Goal: Leave review/rating

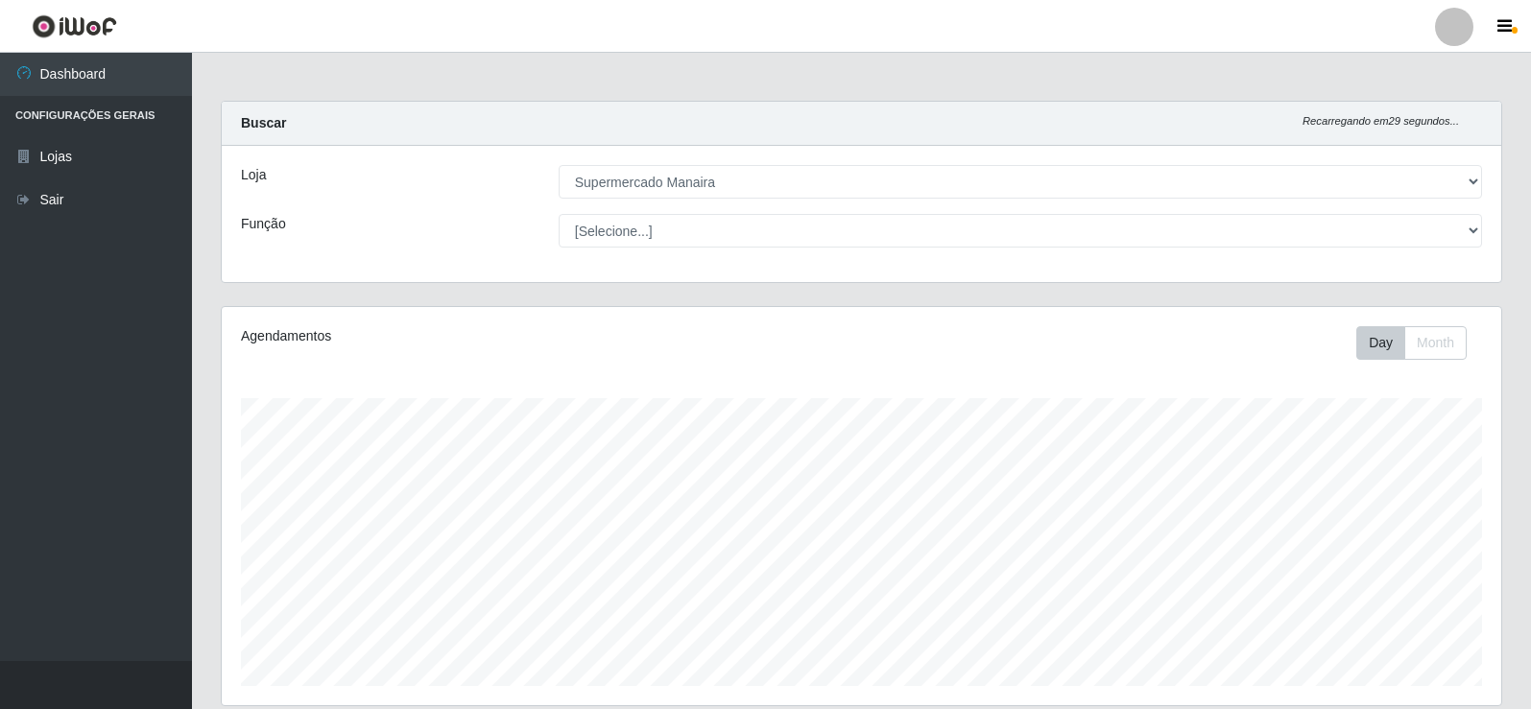
select select "443"
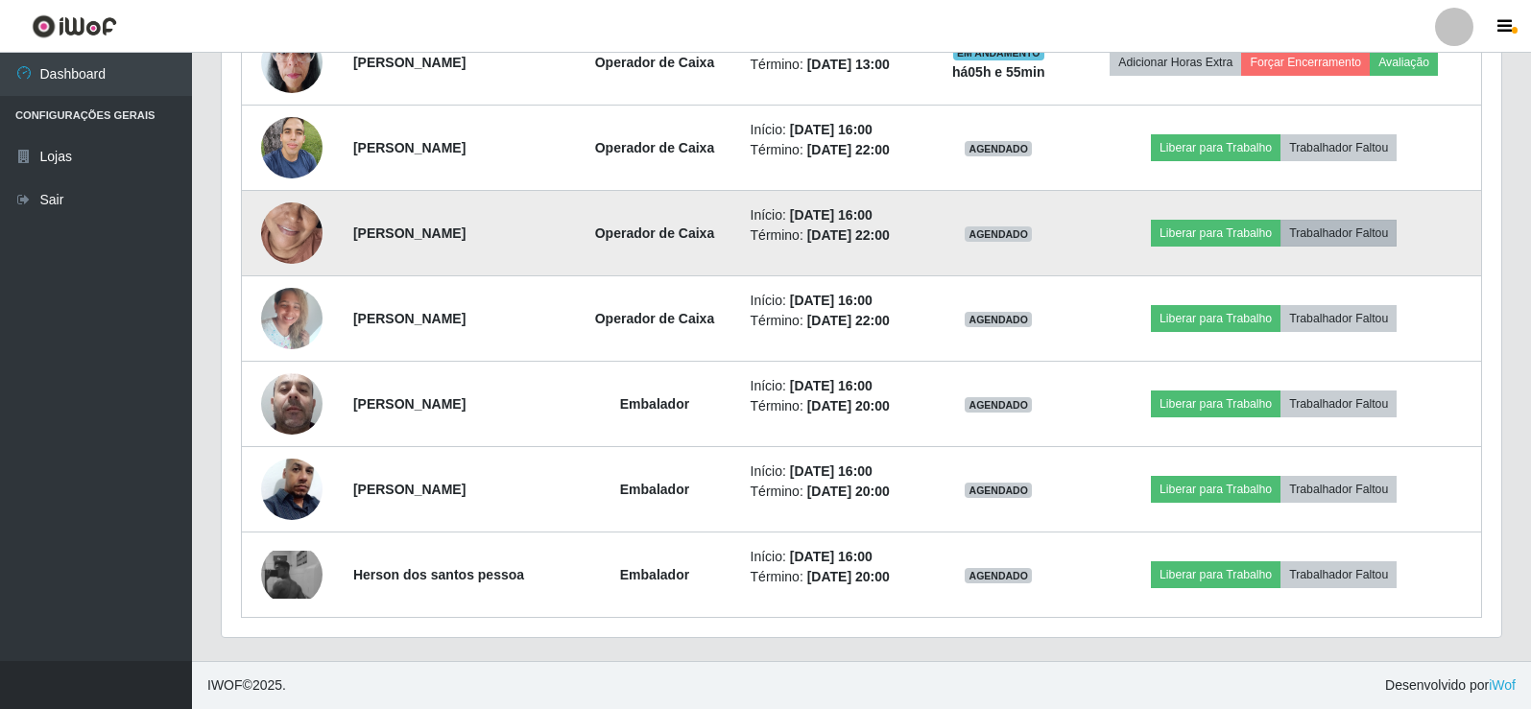
scroll to position [609, 0]
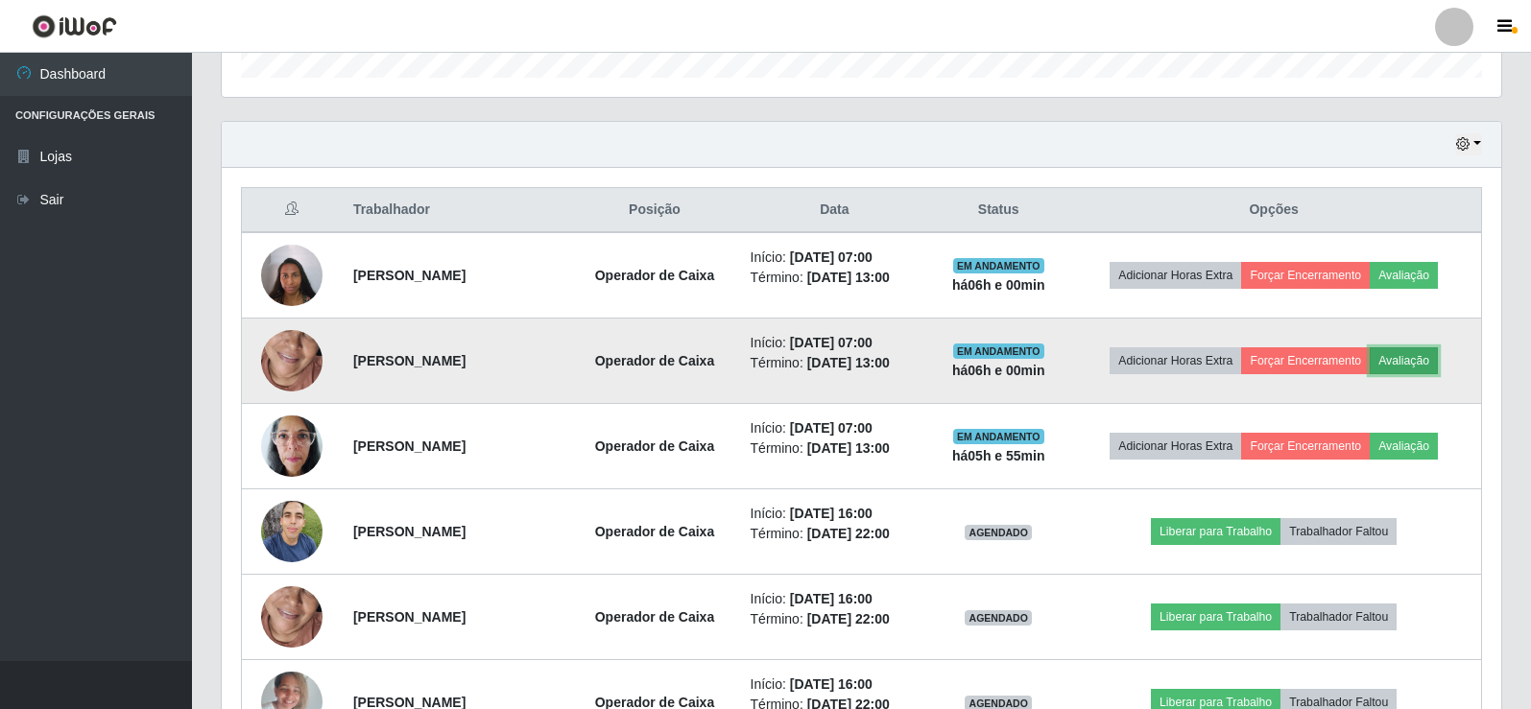
click at [1418, 365] on button "Avaliação" at bounding box center [1404, 361] width 68 height 27
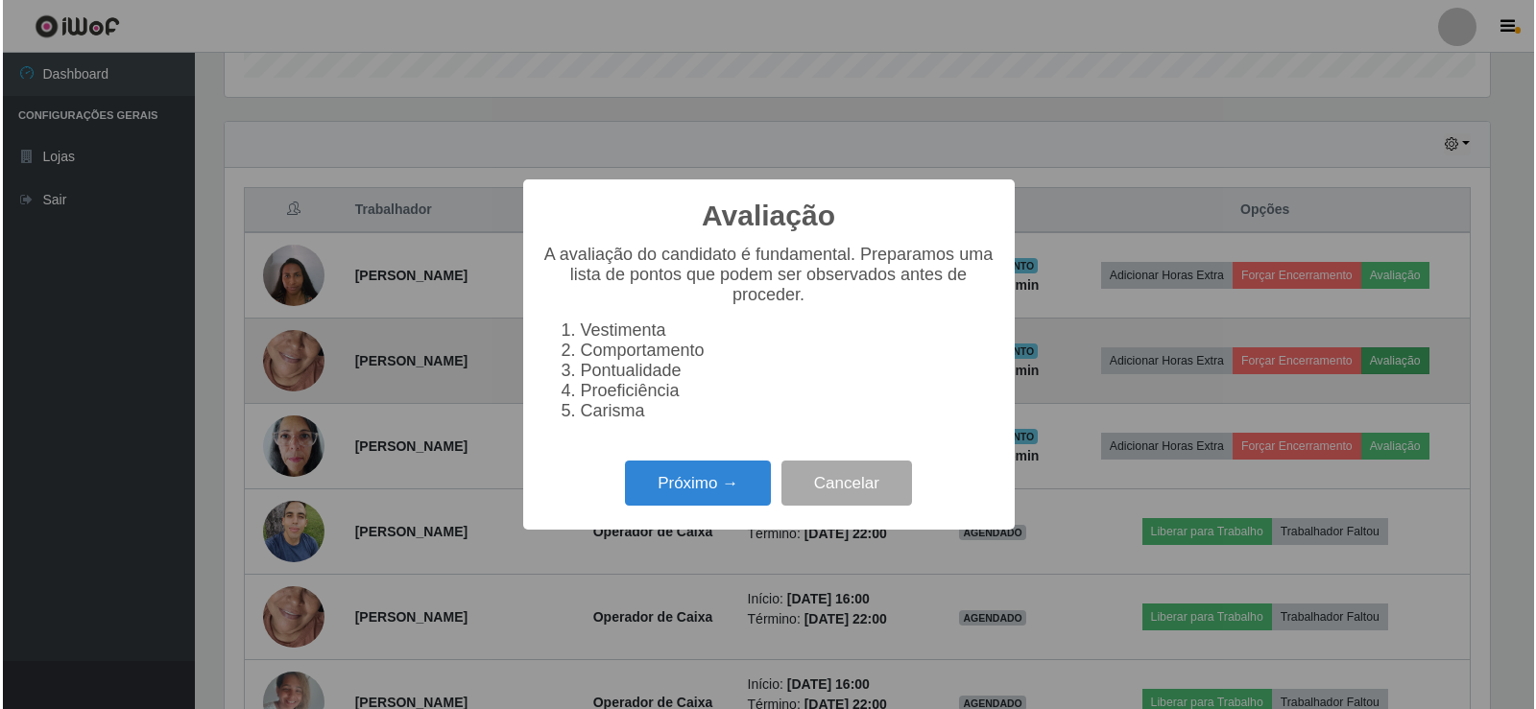
scroll to position [398, 1270]
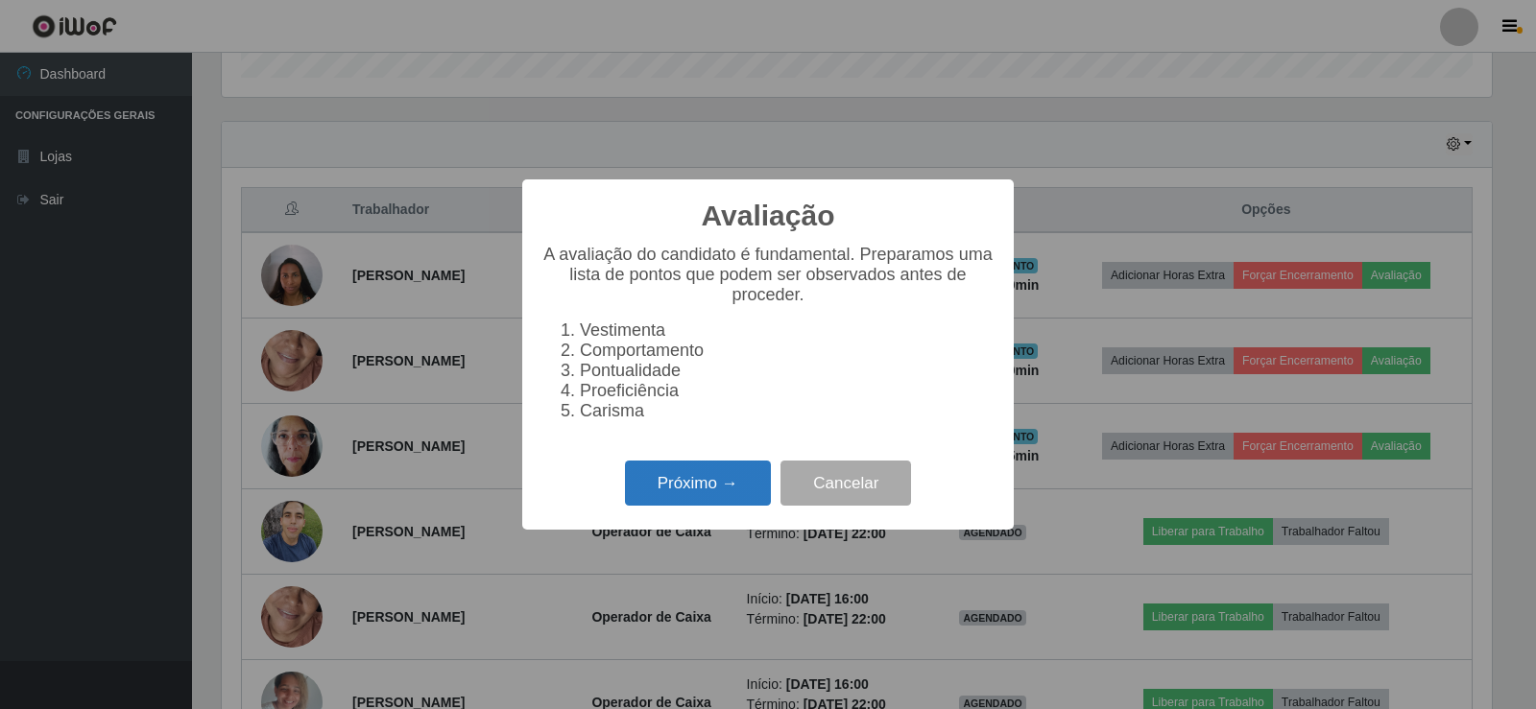
click at [737, 486] on button "Próximo →" at bounding box center [698, 483] width 146 height 45
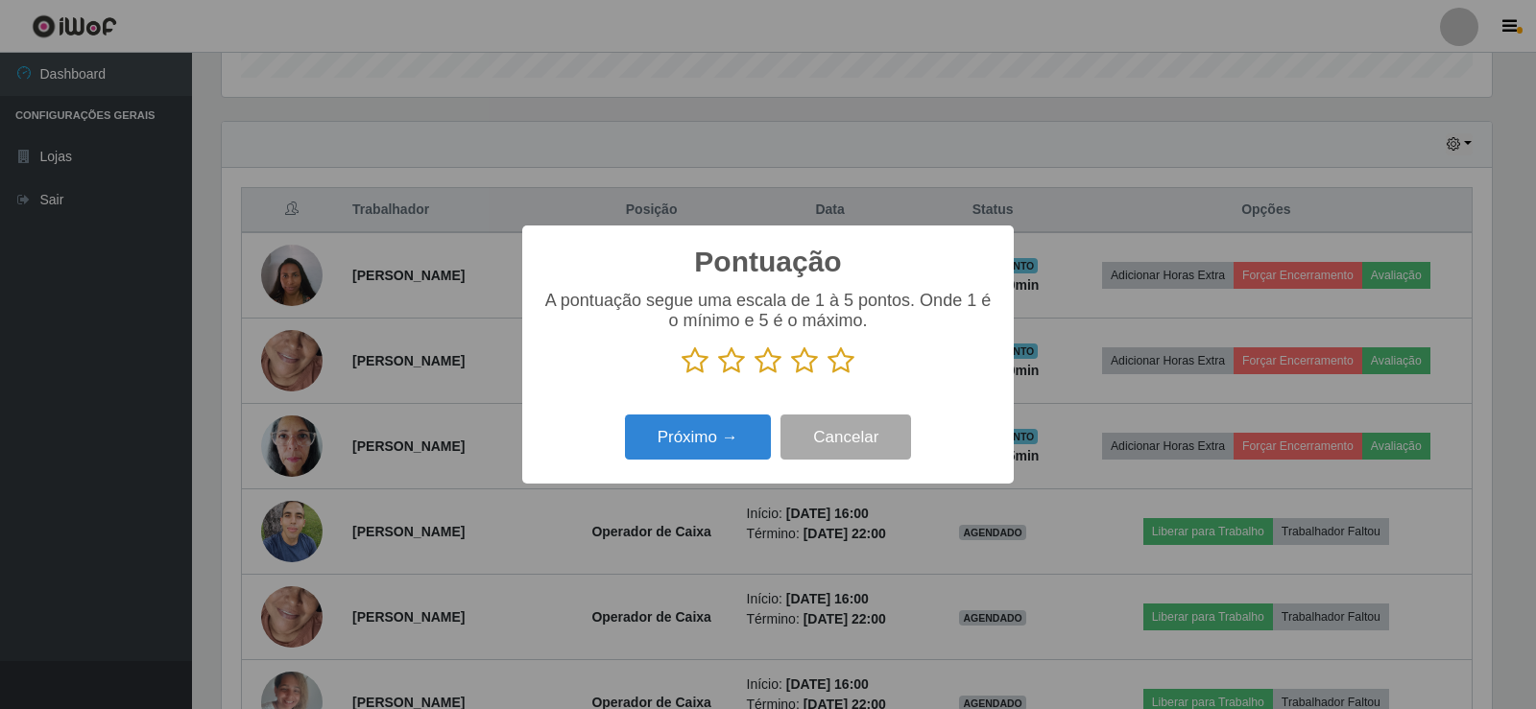
click at [842, 361] on icon at bounding box center [840, 361] width 27 height 29
click at [827, 375] on input "radio" at bounding box center [827, 375] width 0 height 0
click at [724, 450] on button "Próximo →" at bounding box center [698, 437] width 146 height 45
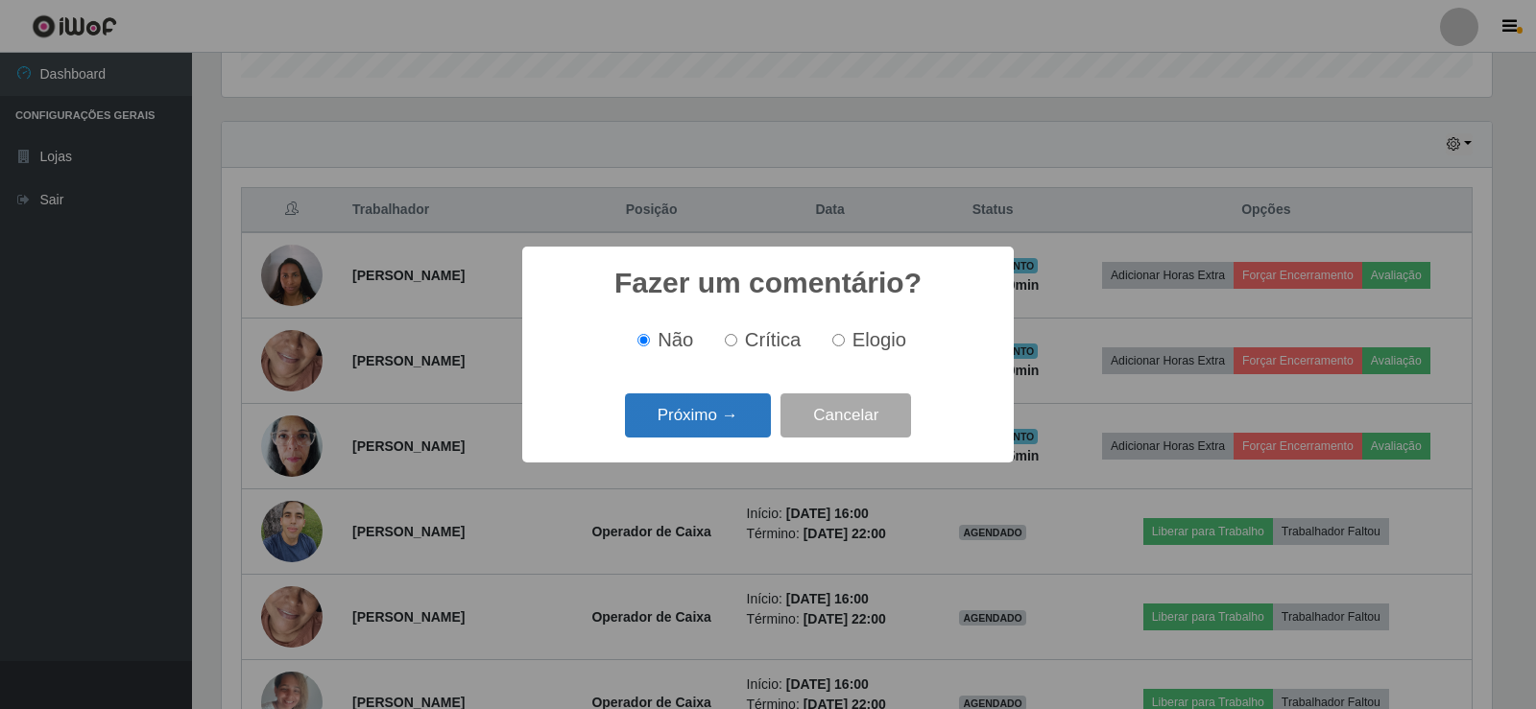
click at [746, 426] on button "Próximo →" at bounding box center [698, 416] width 146 height 45
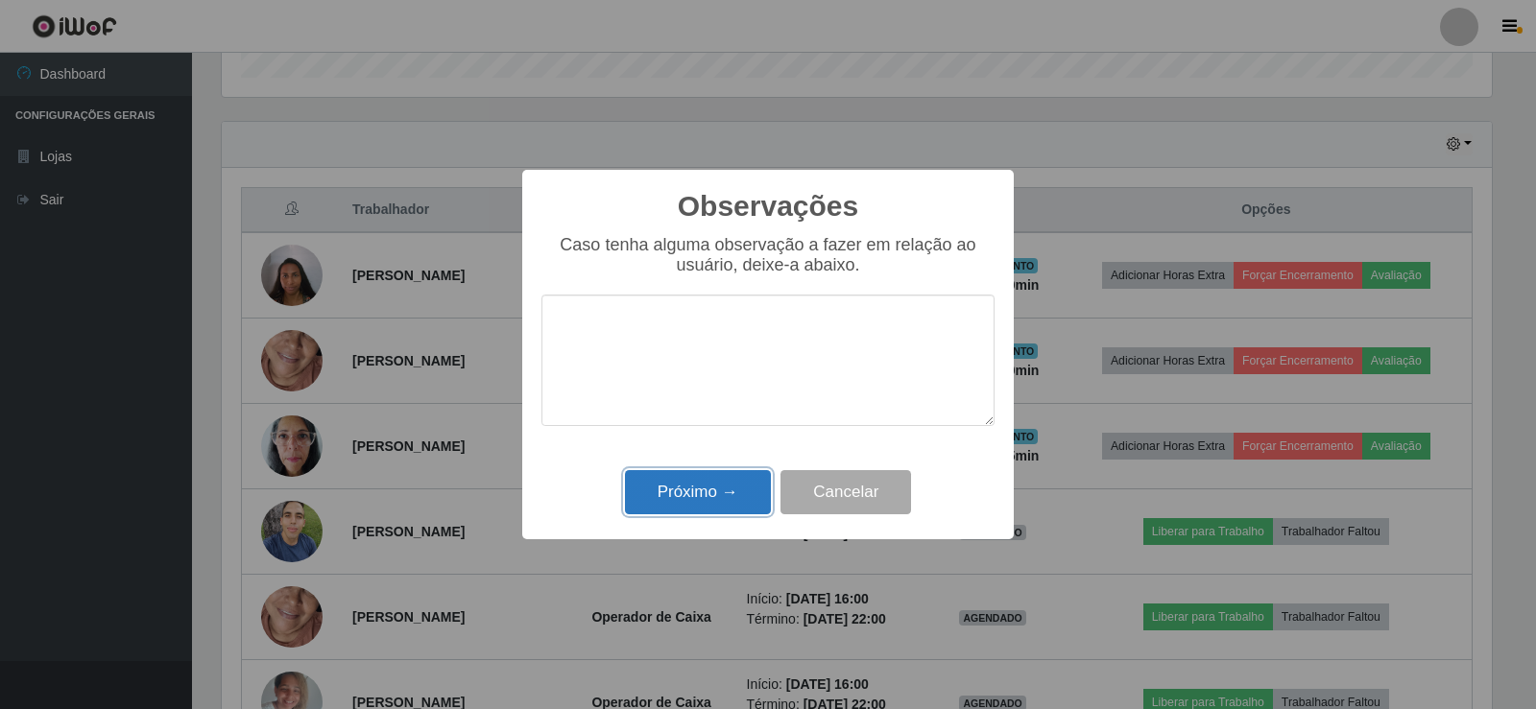
click at [719, 490] on button "Próximo →" at bounding box center [698, 492] width 146 height 45
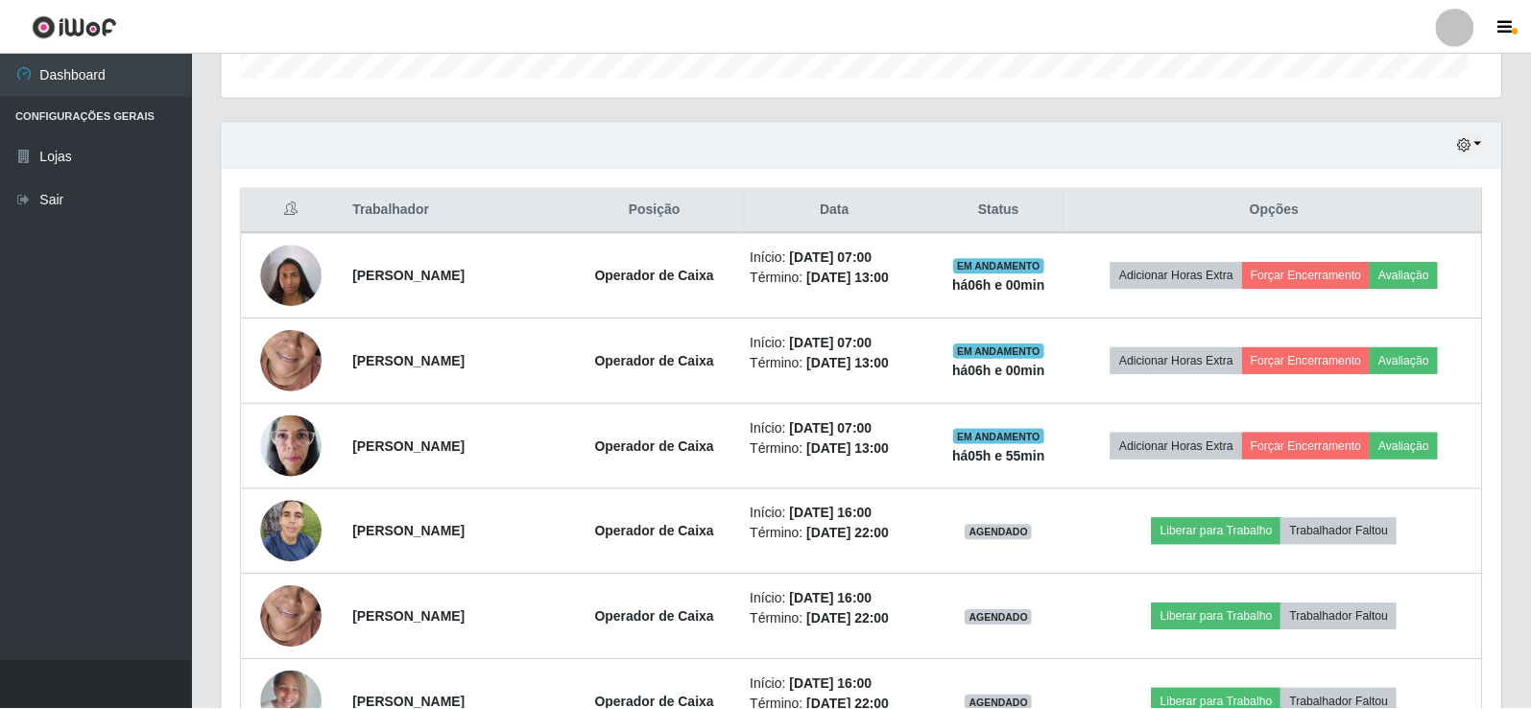
scroll to position [398, 1280]
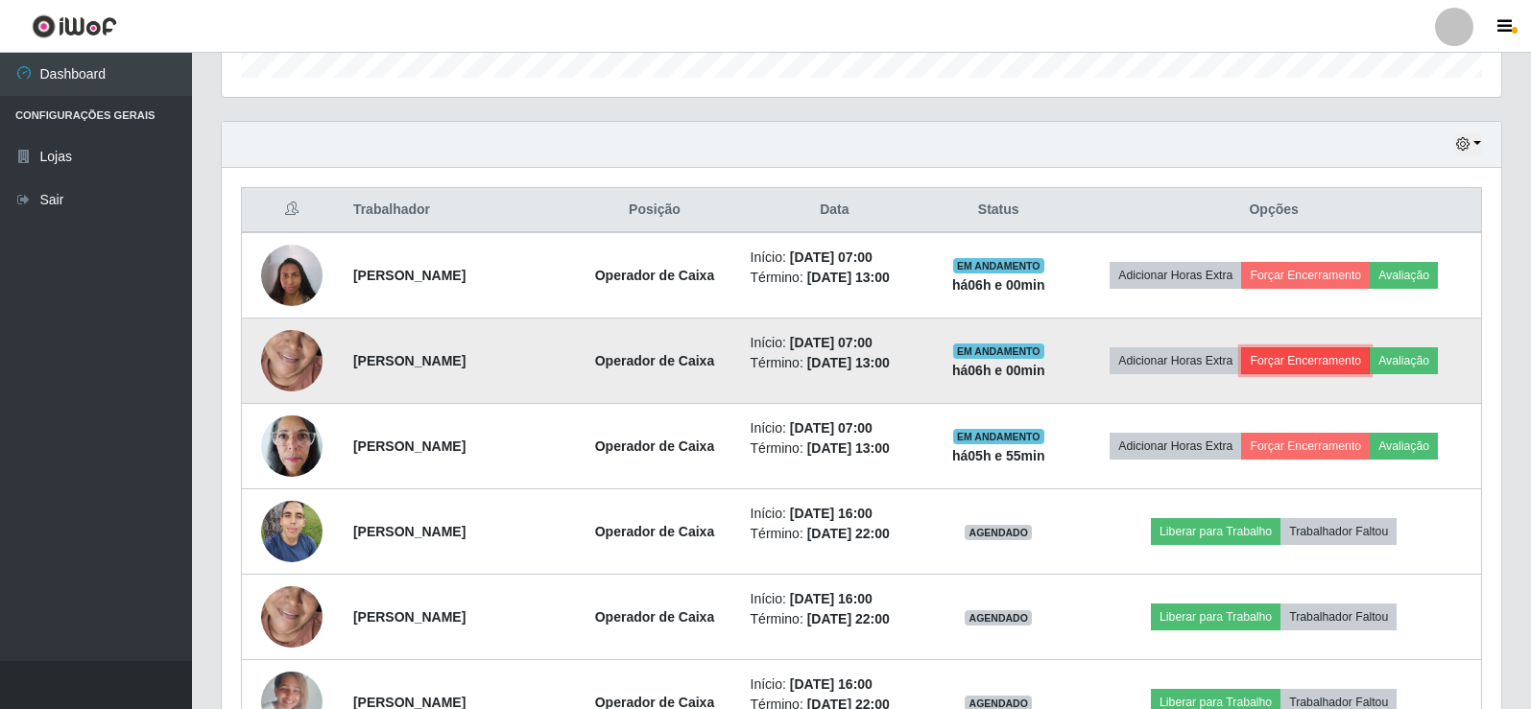
click at [1308, 362] on button "Forçar Encerramento" at bounding box center [1305, 361] width 129 height 27
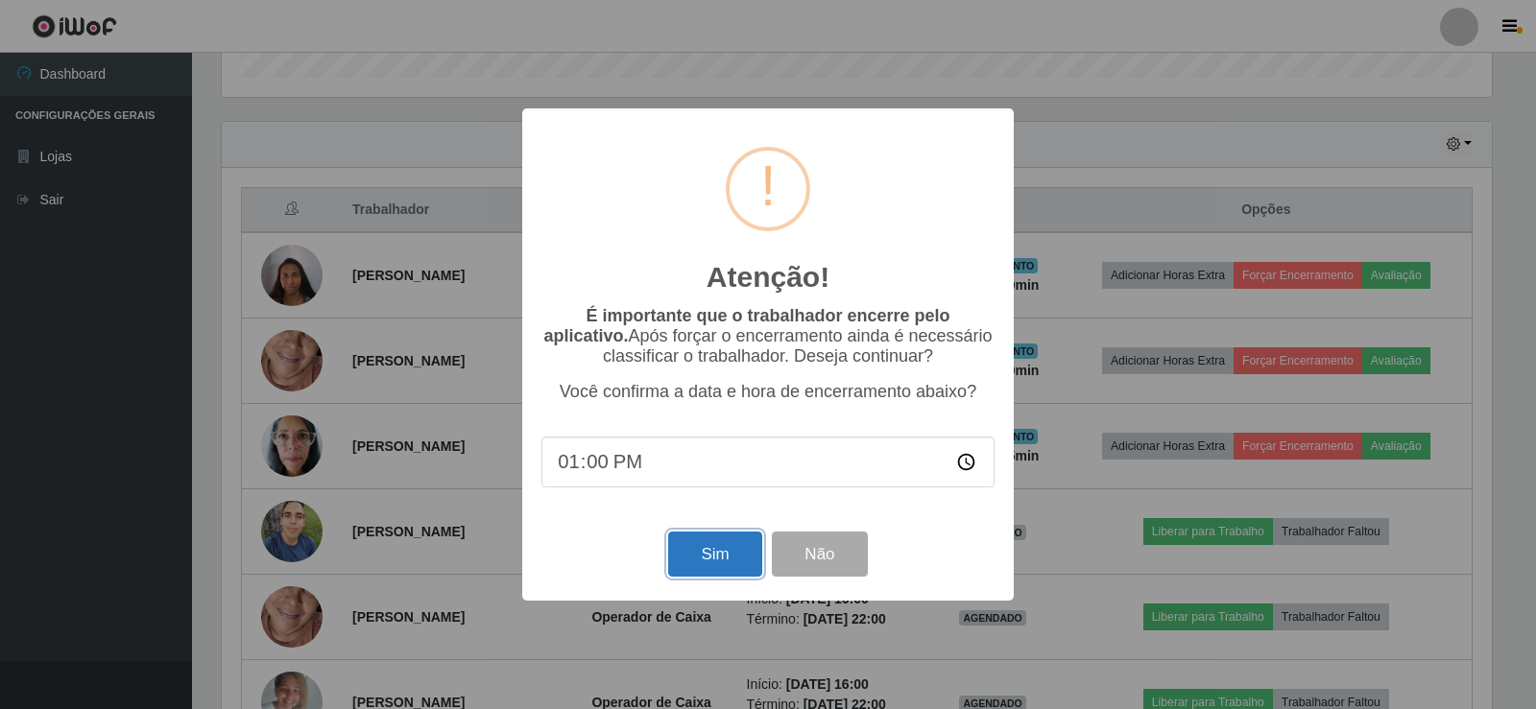
click at [735, 553] on button "Sim" at bounding box center [714, 554] width 93 height 45
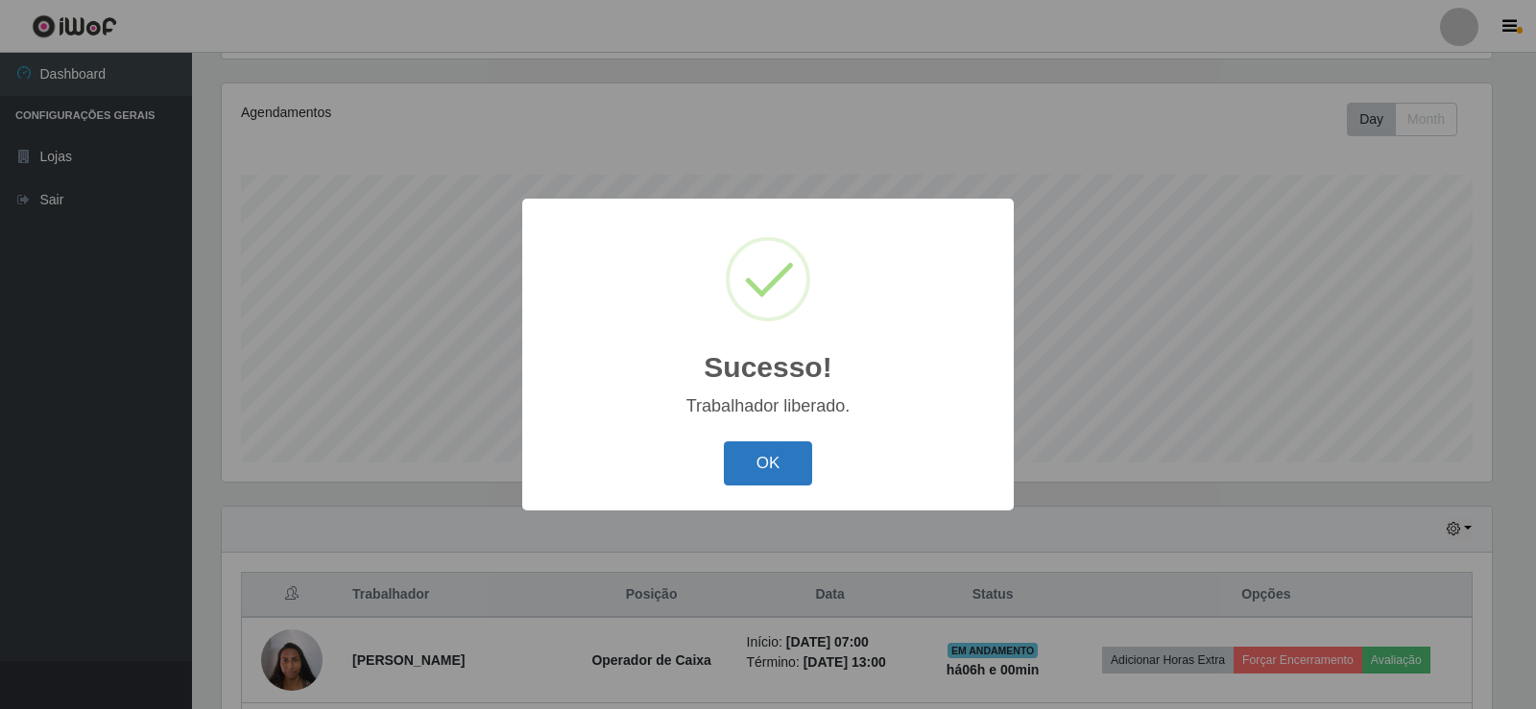
click at [780, 477] on button "OK" at bounding box center [768, 464] width 89 height 45
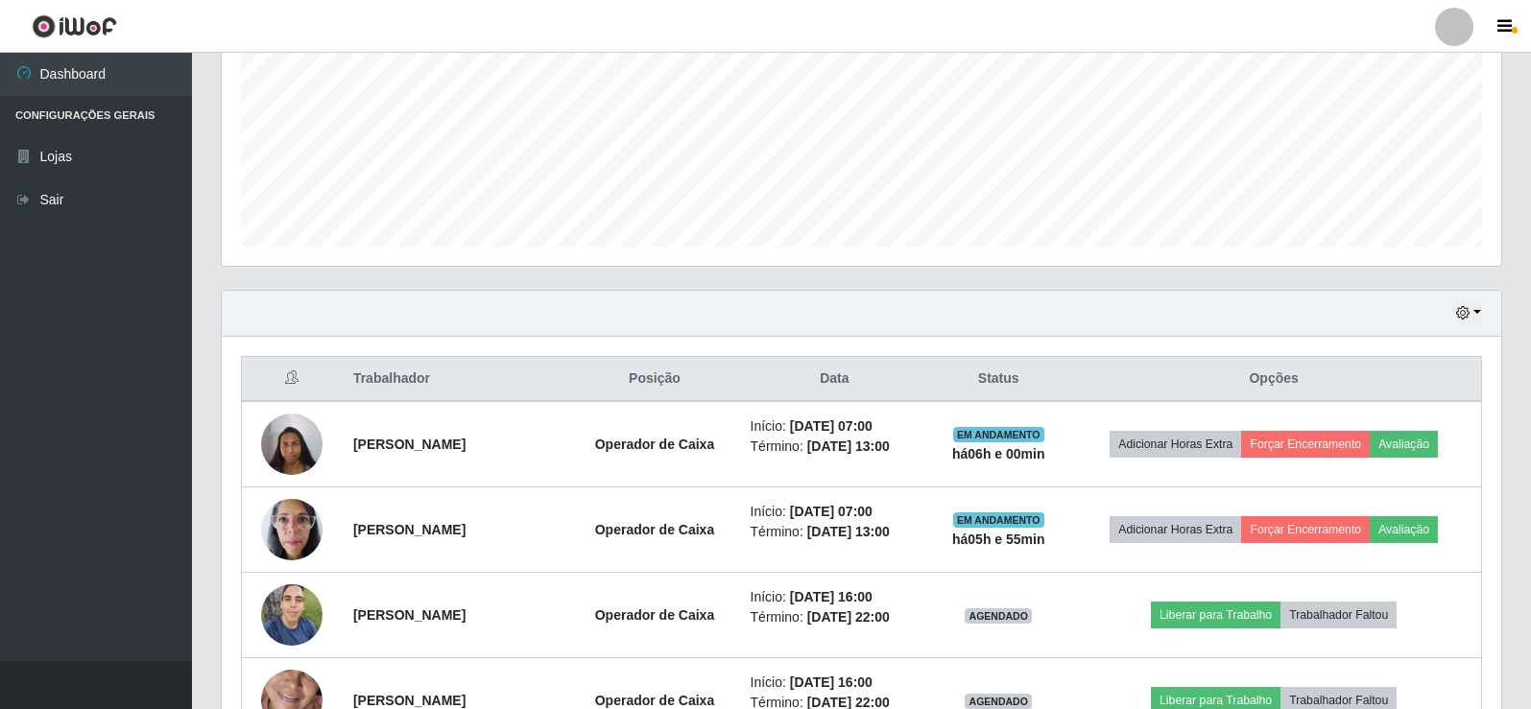
scroll to position [512, 0]
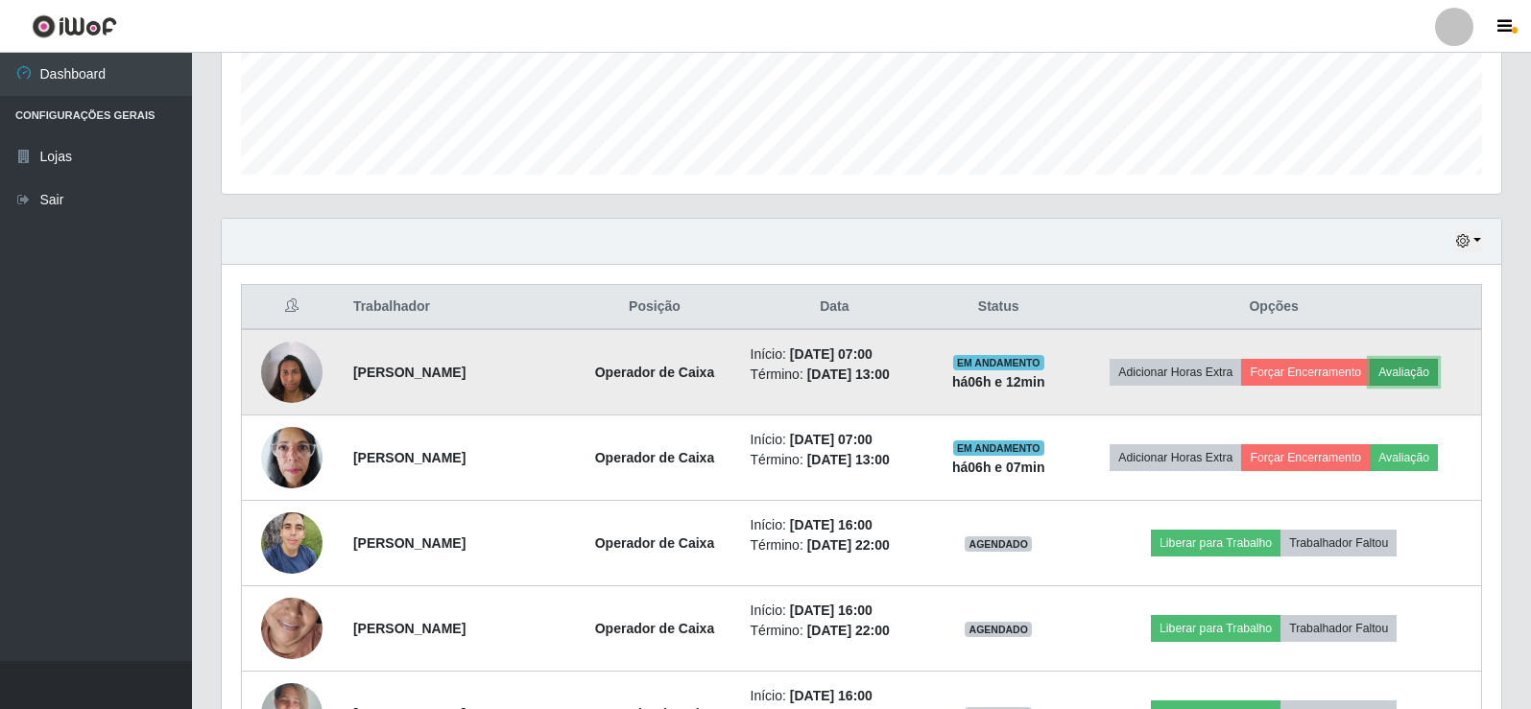
click at [1412, 375] on button "Avaliação" at bounding box center [1404, 372] width 68 height 27
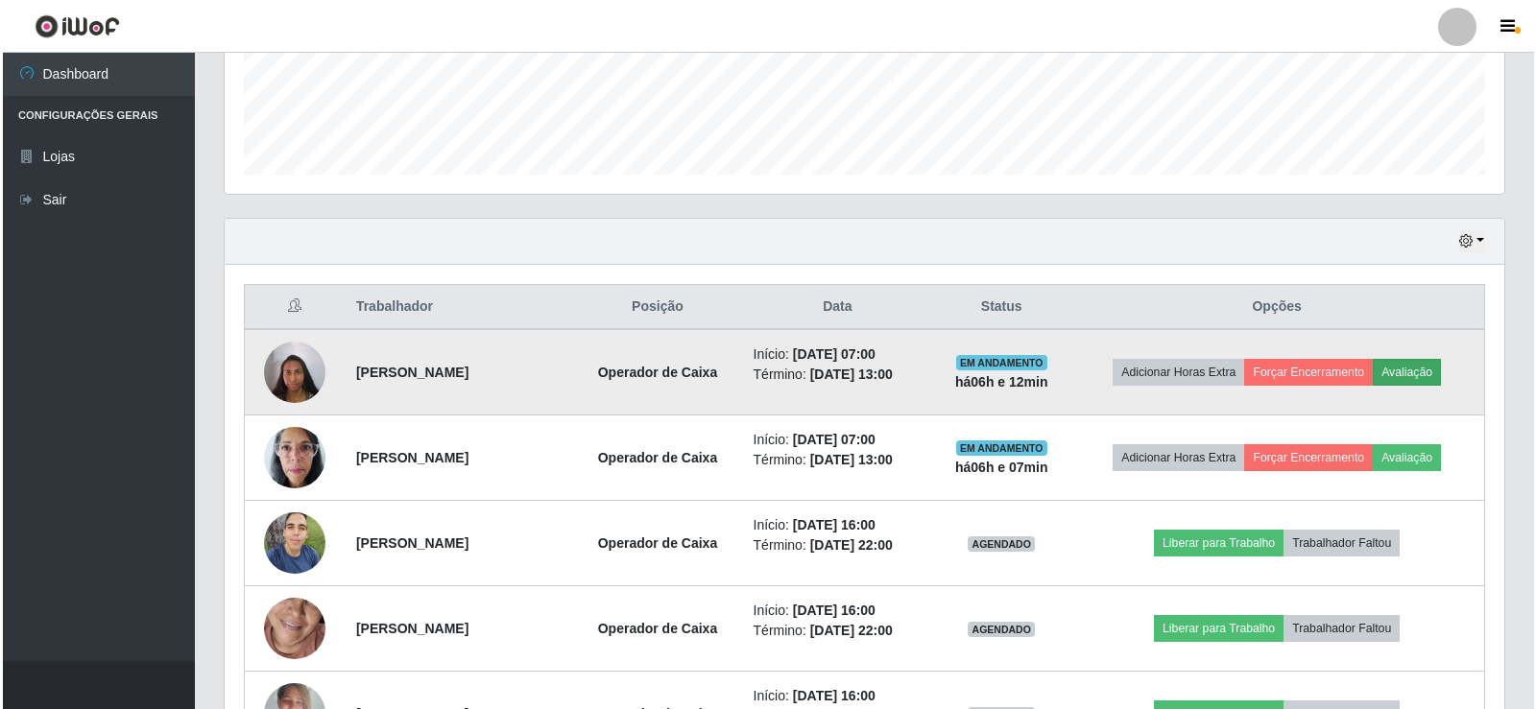
scroll to position [398, 1270]
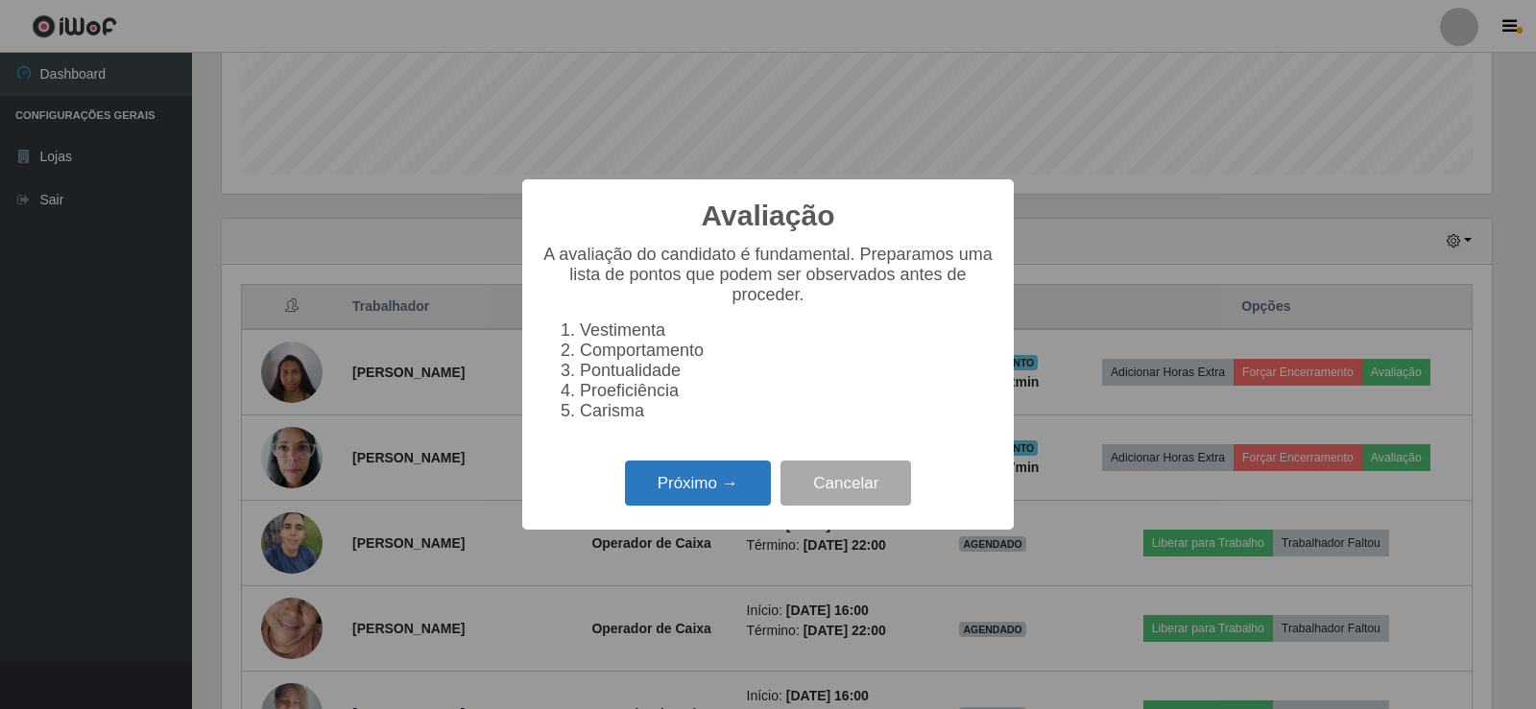
click at [694, 502] on button "Próximo →" at bounding box center [698, 483] width 146 height 45
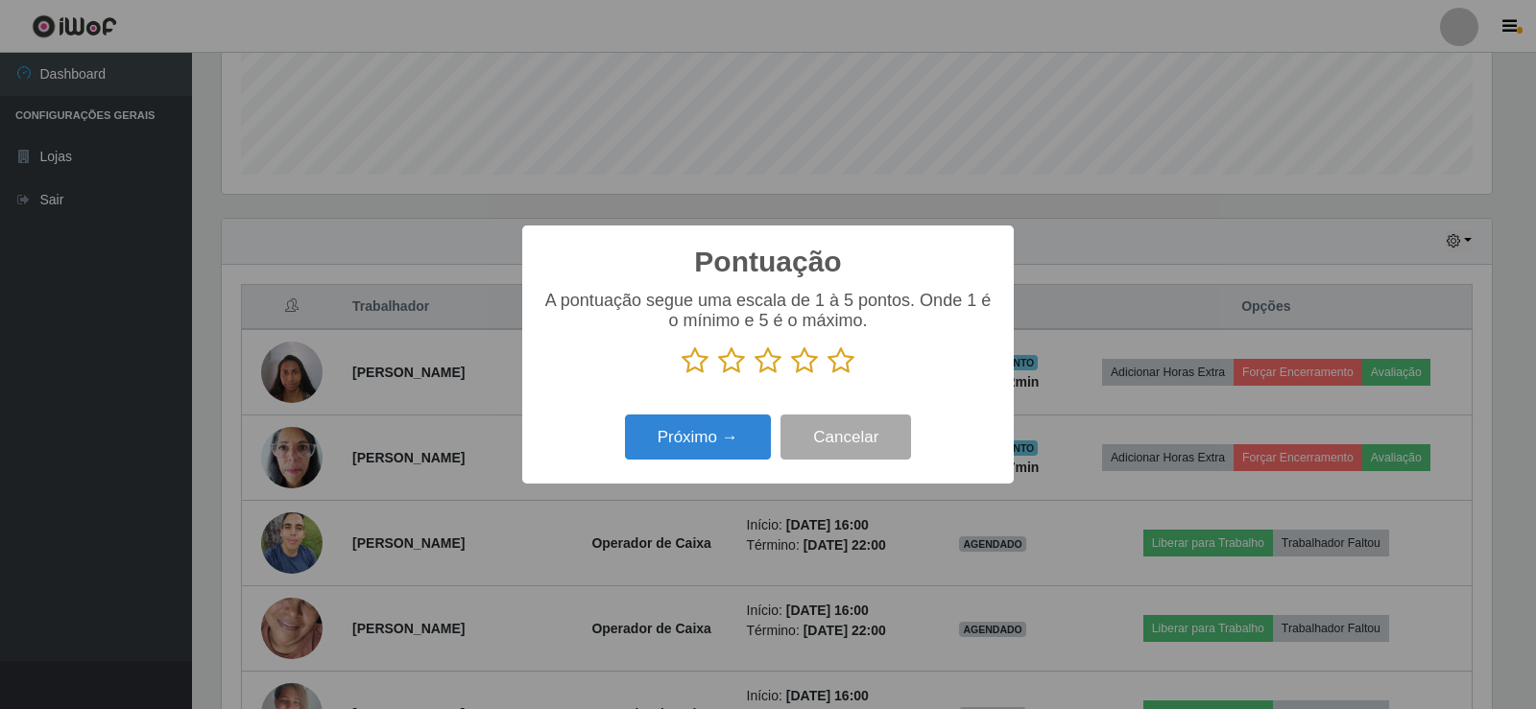
click at [841, 366] on icon at bounding box center [840, 361] width 27 height 29
click at [827, 375] on input "radio" at bounding box center [827, 375] width 0 height 0
click at [684, 455] on button "Próximo →" at bounding box center [698, 437] width 146 height 45
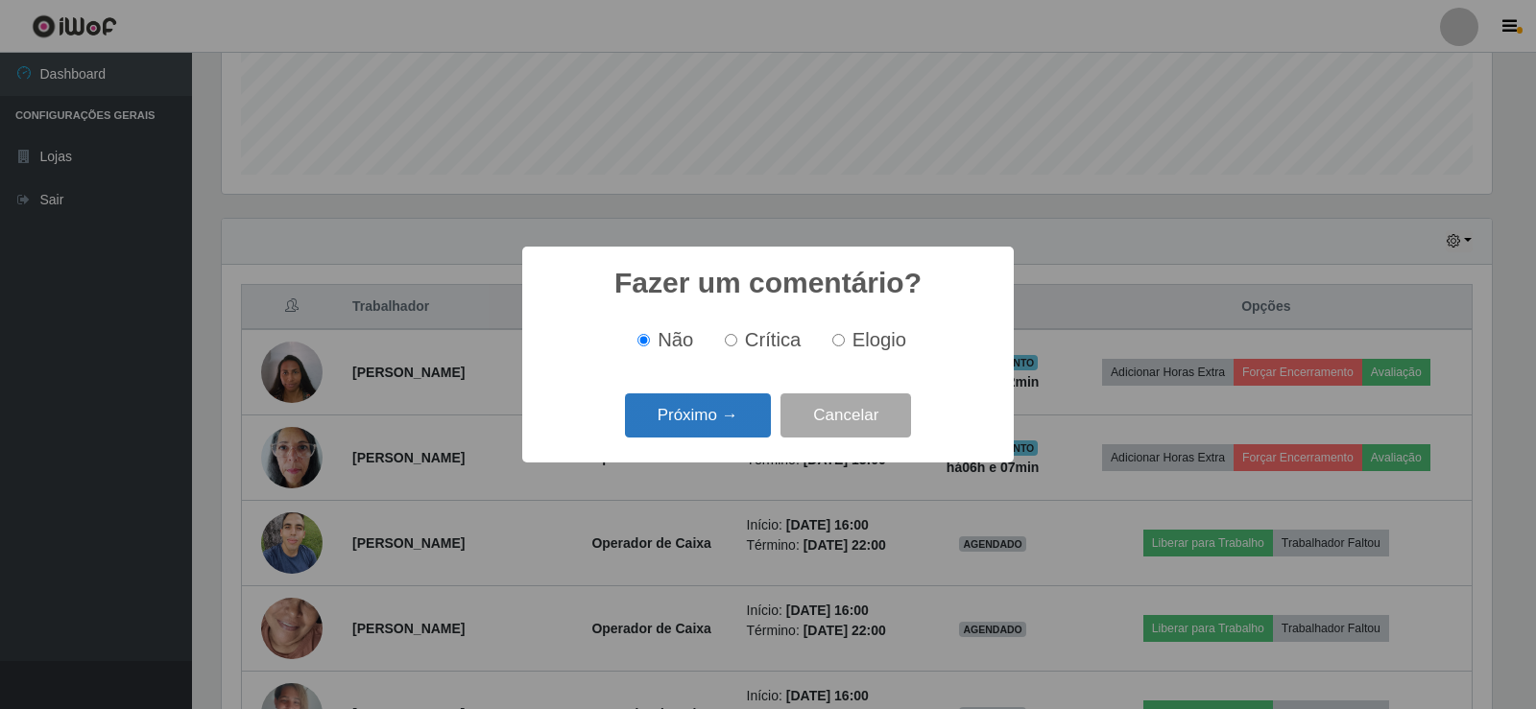
click at [708, 427] on button "Próximo →" at bounding box center [698, 416] width 146 height 45
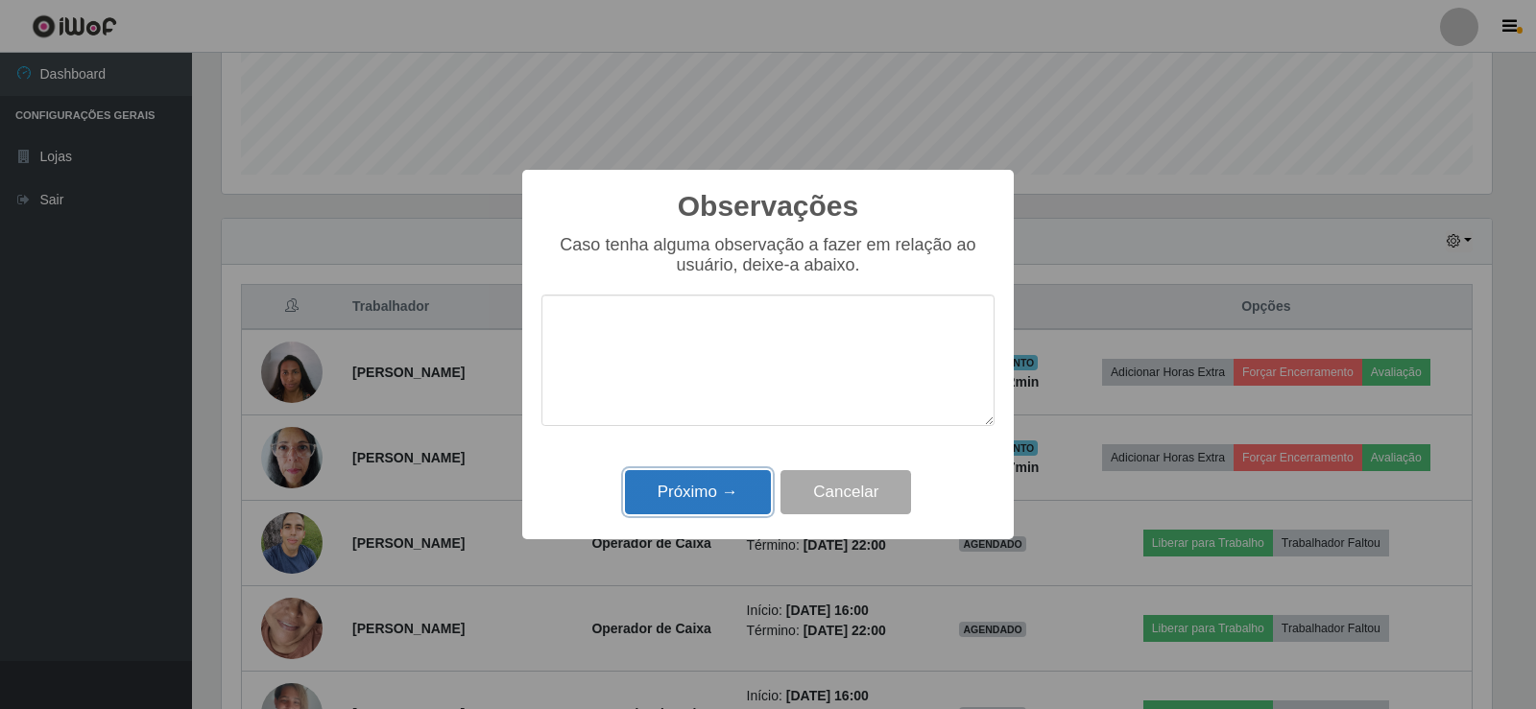
click at [718, 494] on button "Próximo →" at bounding box center [698, 492] width 146 height 45
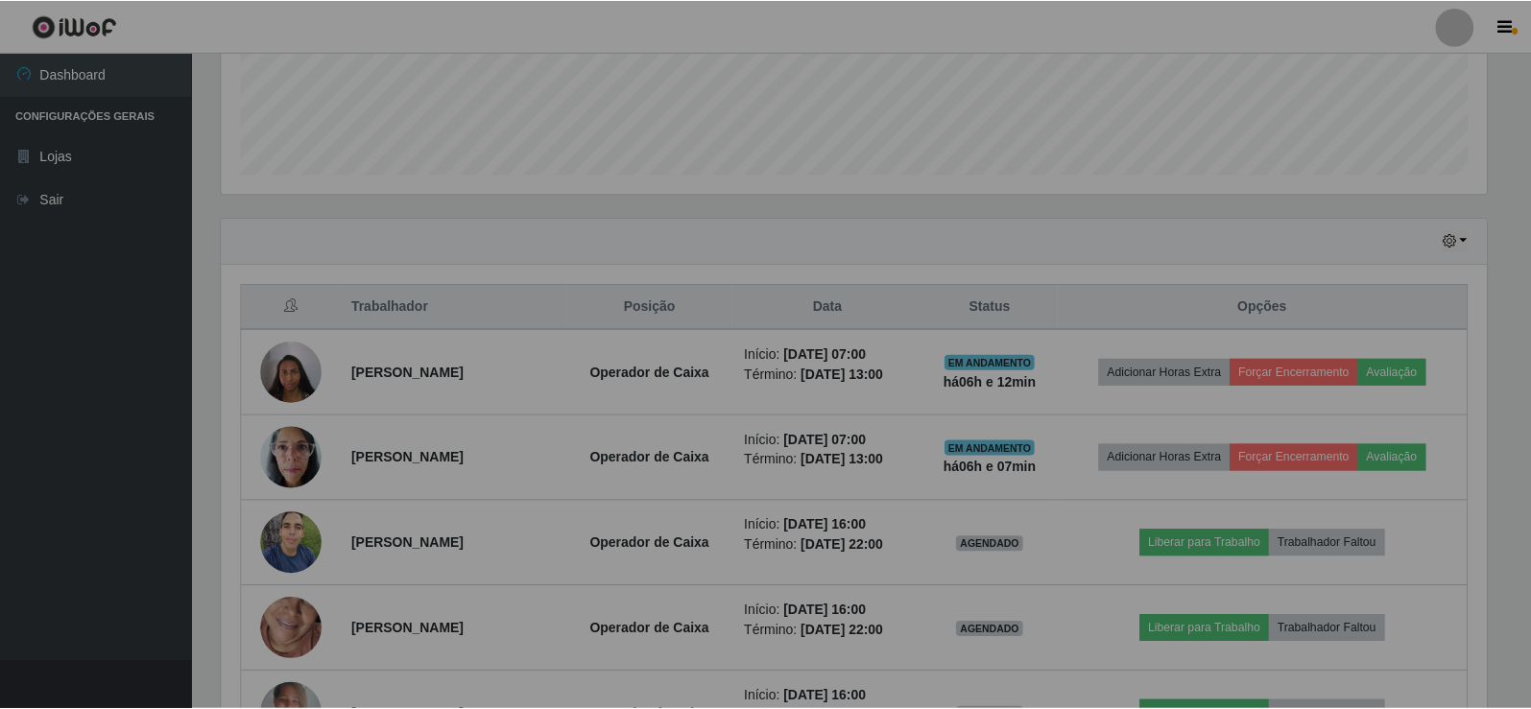
scroll to position [398, 1280]
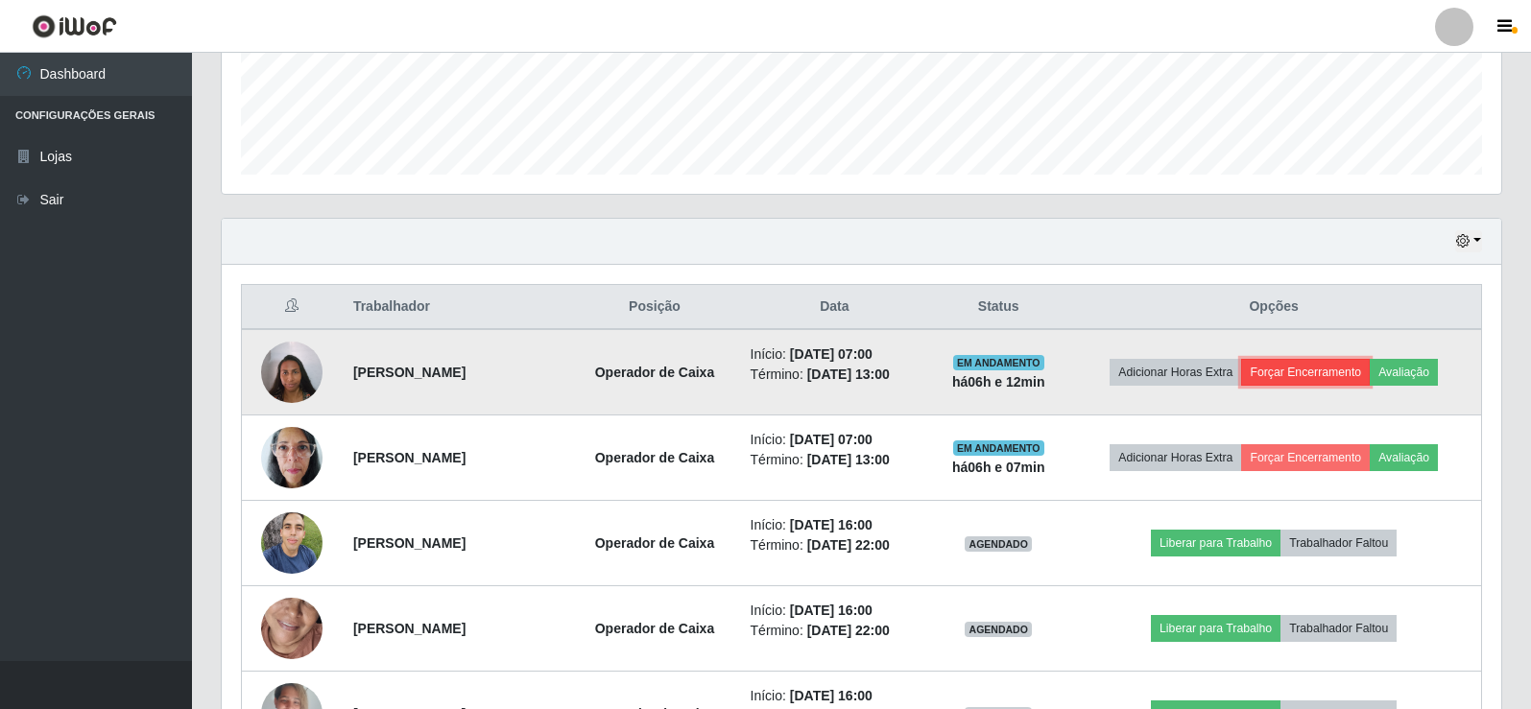
click at [1306, 374] on button "Forçar Encerramento" at bounding box center [1305, 372] width 129 height 27
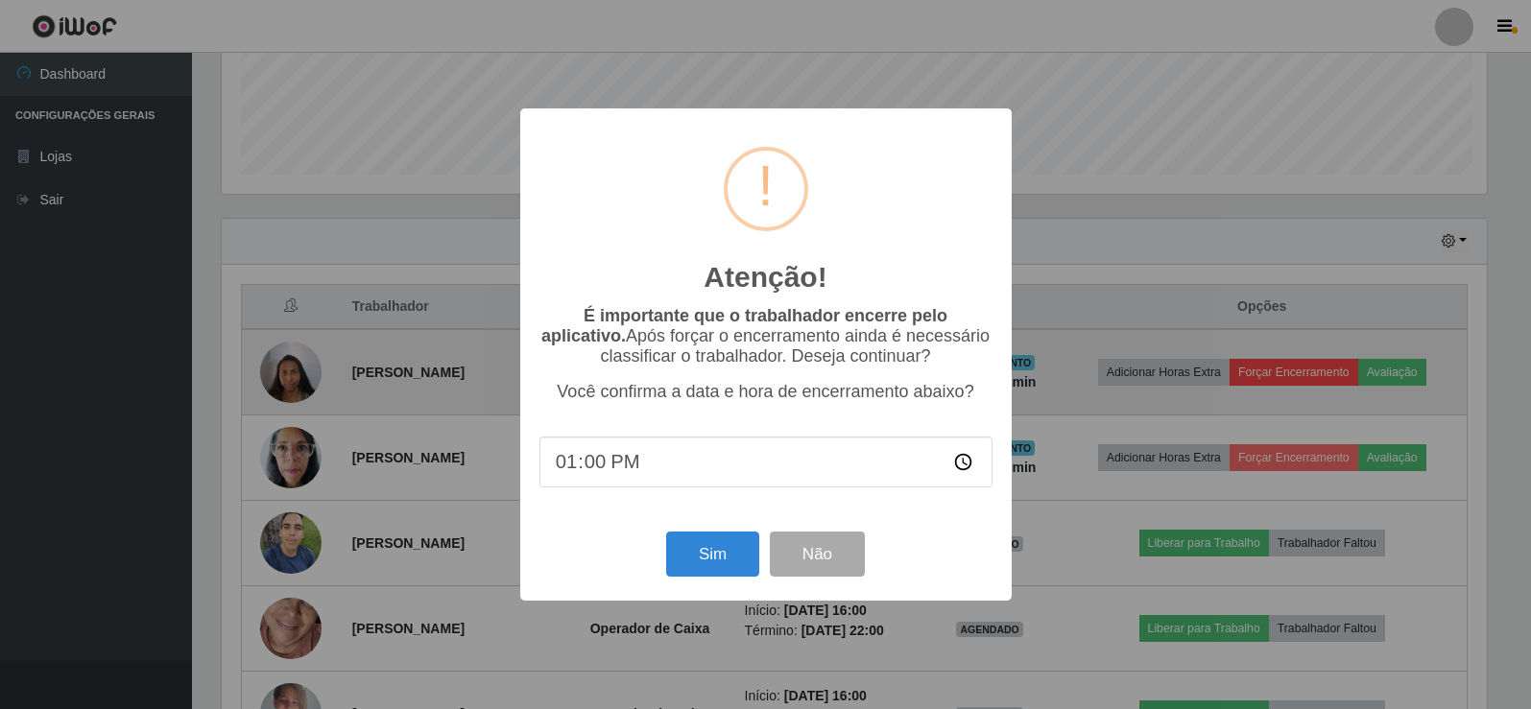
scroll to position [398, 1270]
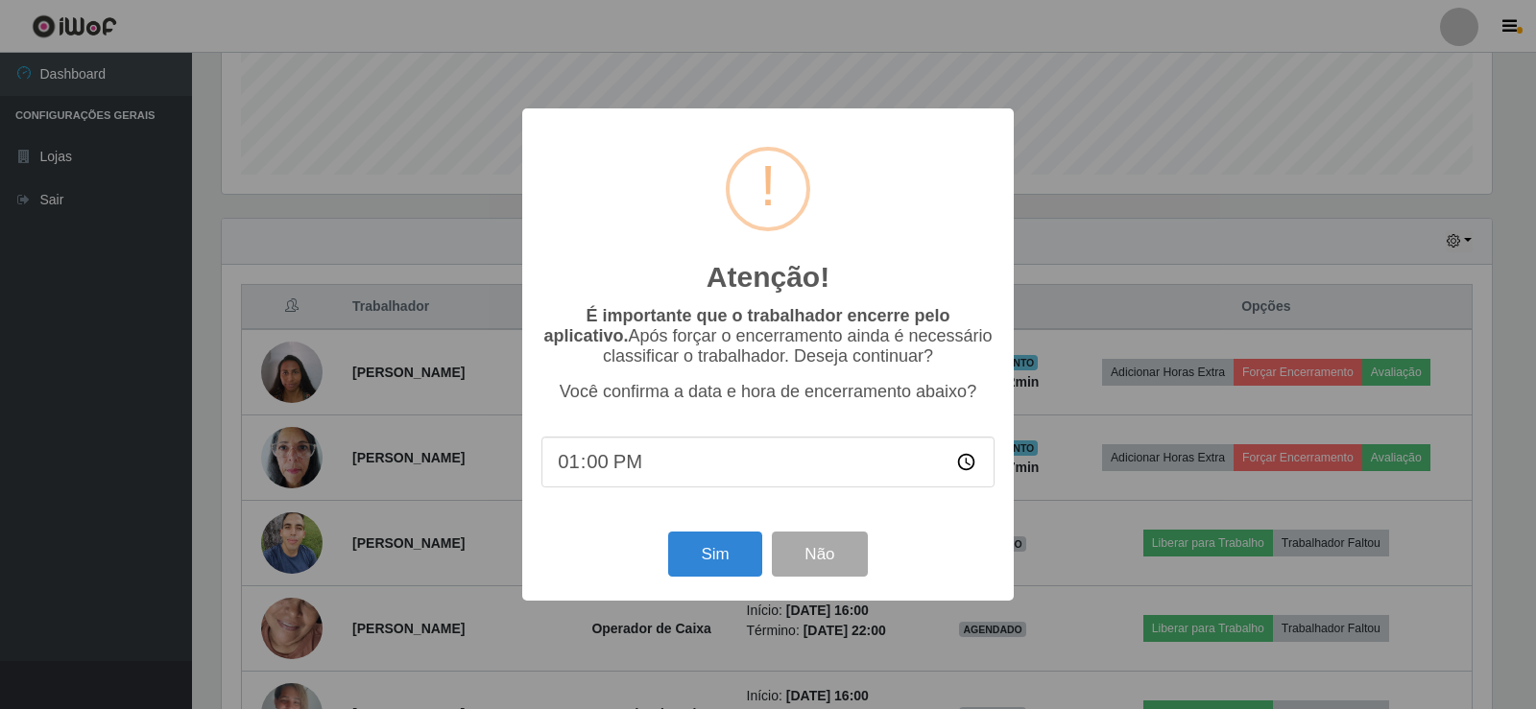
click at [599, 471] on input "13:00" at bounding box center [767, 462] width 453 height 51
type input "13:12"
click at [732, 565] on button "Sim" at bounding box center [714, 554] width 93 height 45
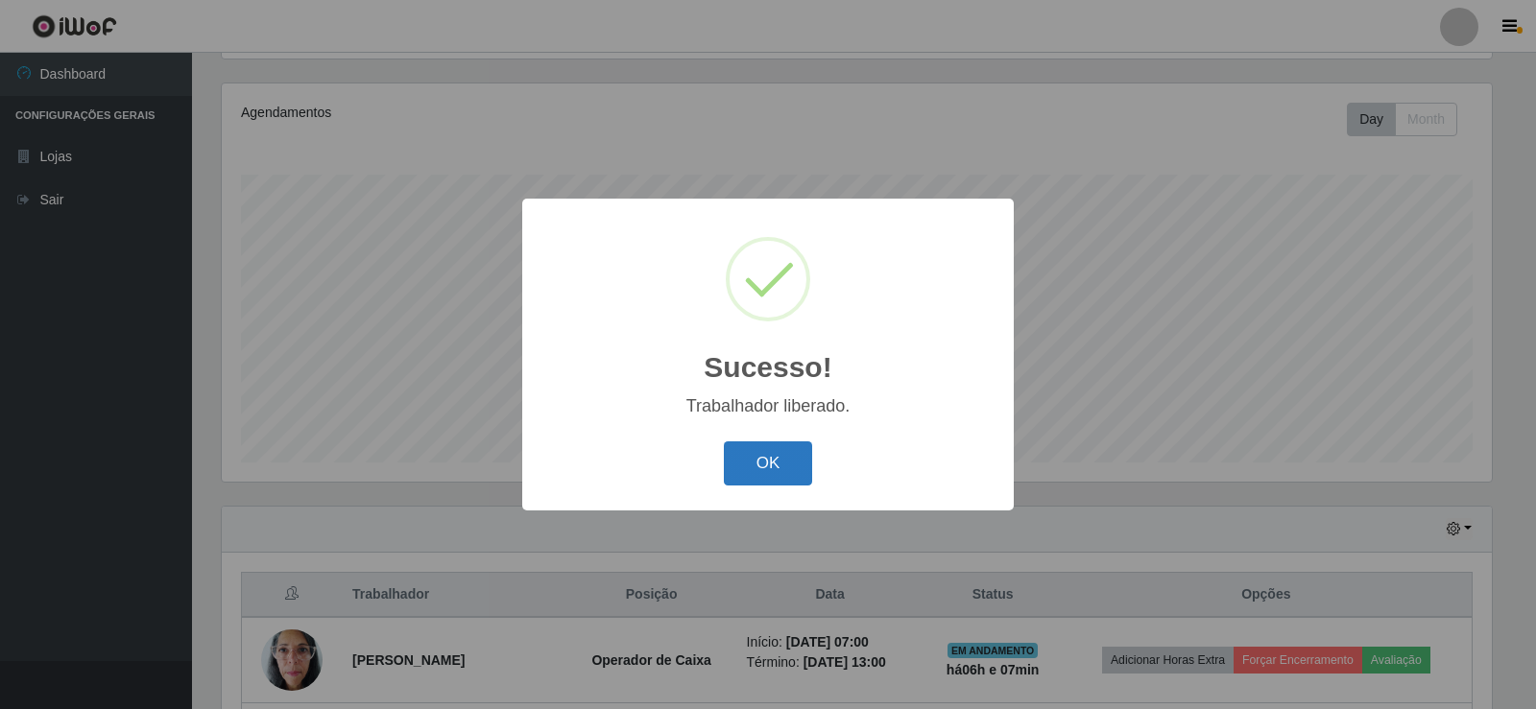
click at [751, 478] on button "OK" at bounding box center [768, 464] width 89 height 45
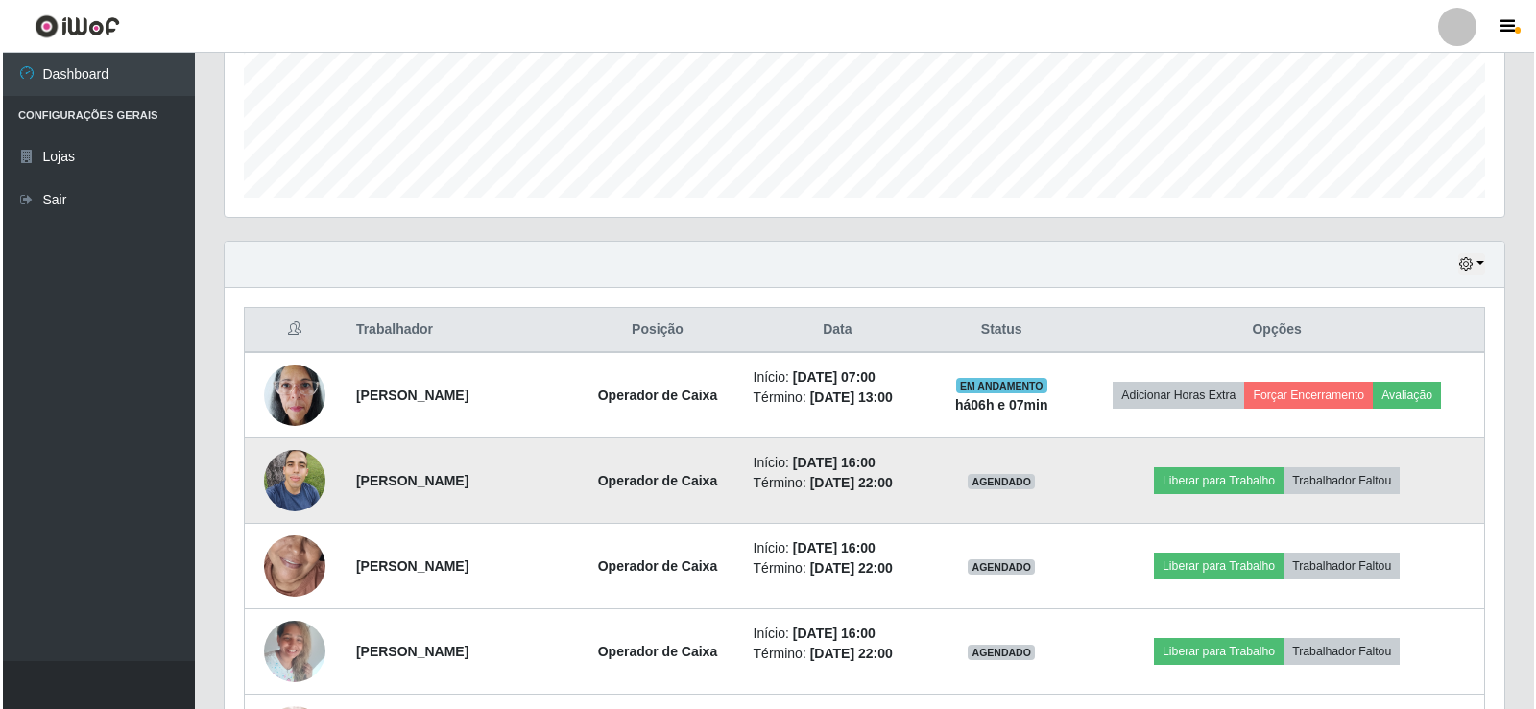
scroll to position [512, 0]
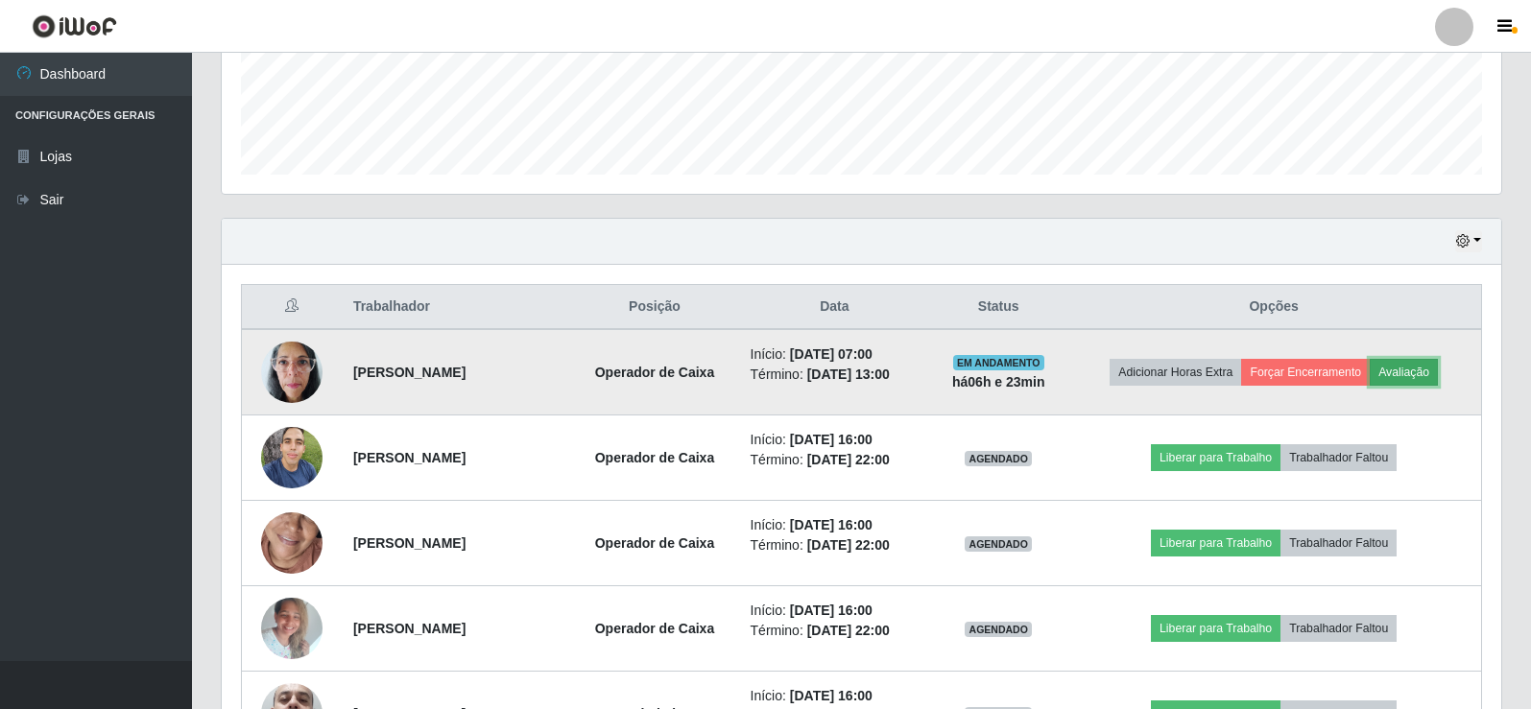
click at [1438, 365] on button "Avaliação" at bounding box center [1404, 372] width 68 height 27
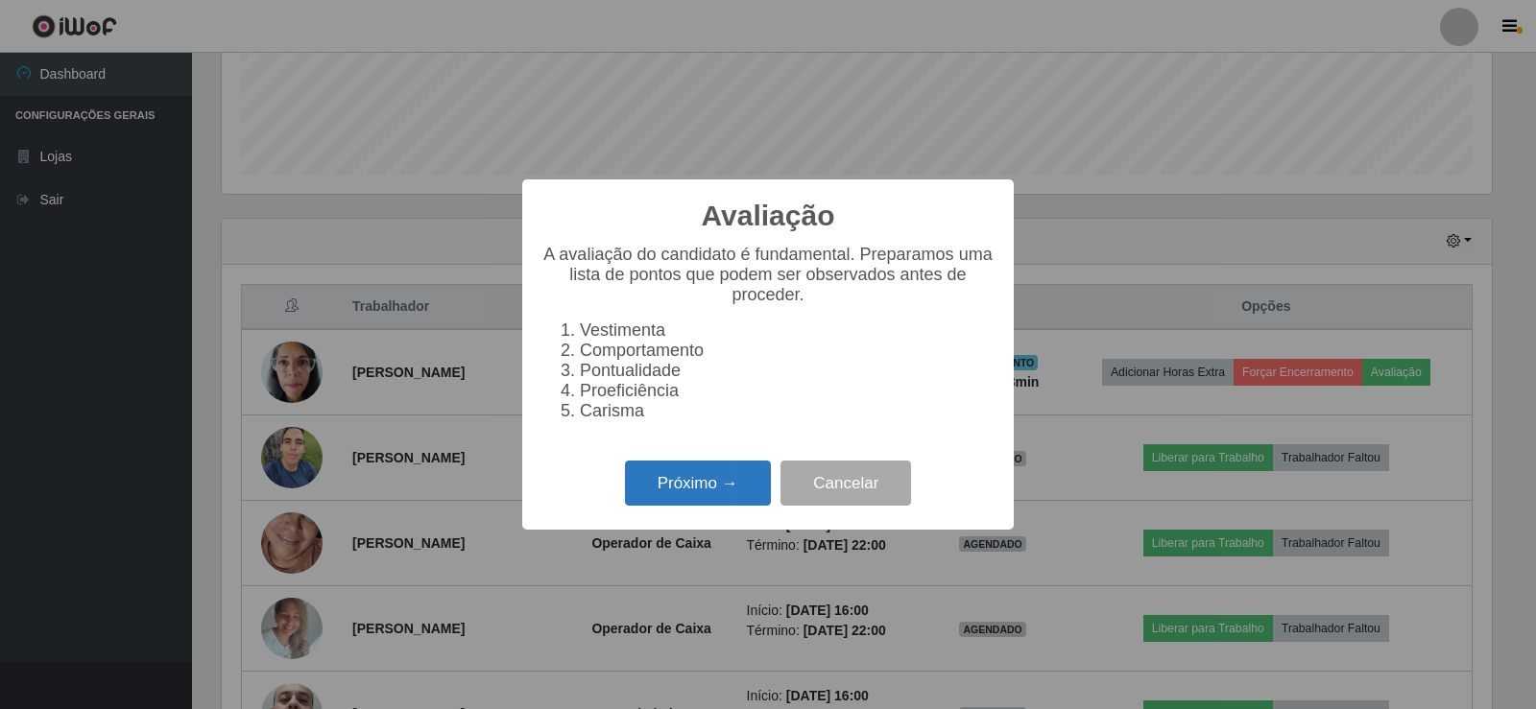
click at [684, 496] on button "Próximo →" at bounding box center [698, 483] width 146 height 45
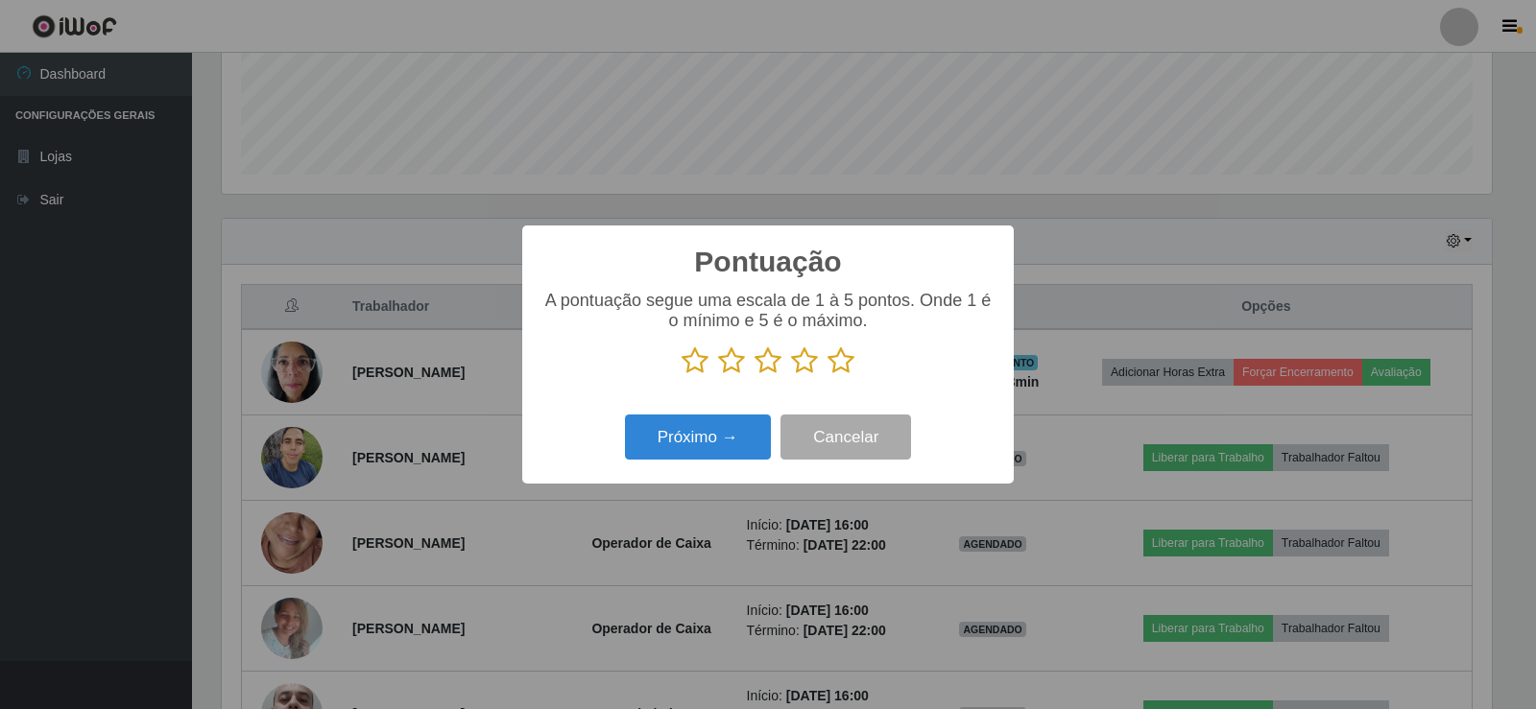
scroll to position [959576, 958704]
click at [832, 356] on icon at bounding box center [840, 361] width 27 height 29
click at [827, 375] on input "radio" at bounding box center [827, 375] width 0 height 0
click at [712, 452] on button "Próximo →" at bounding box center [698, 437] width 146 height 45
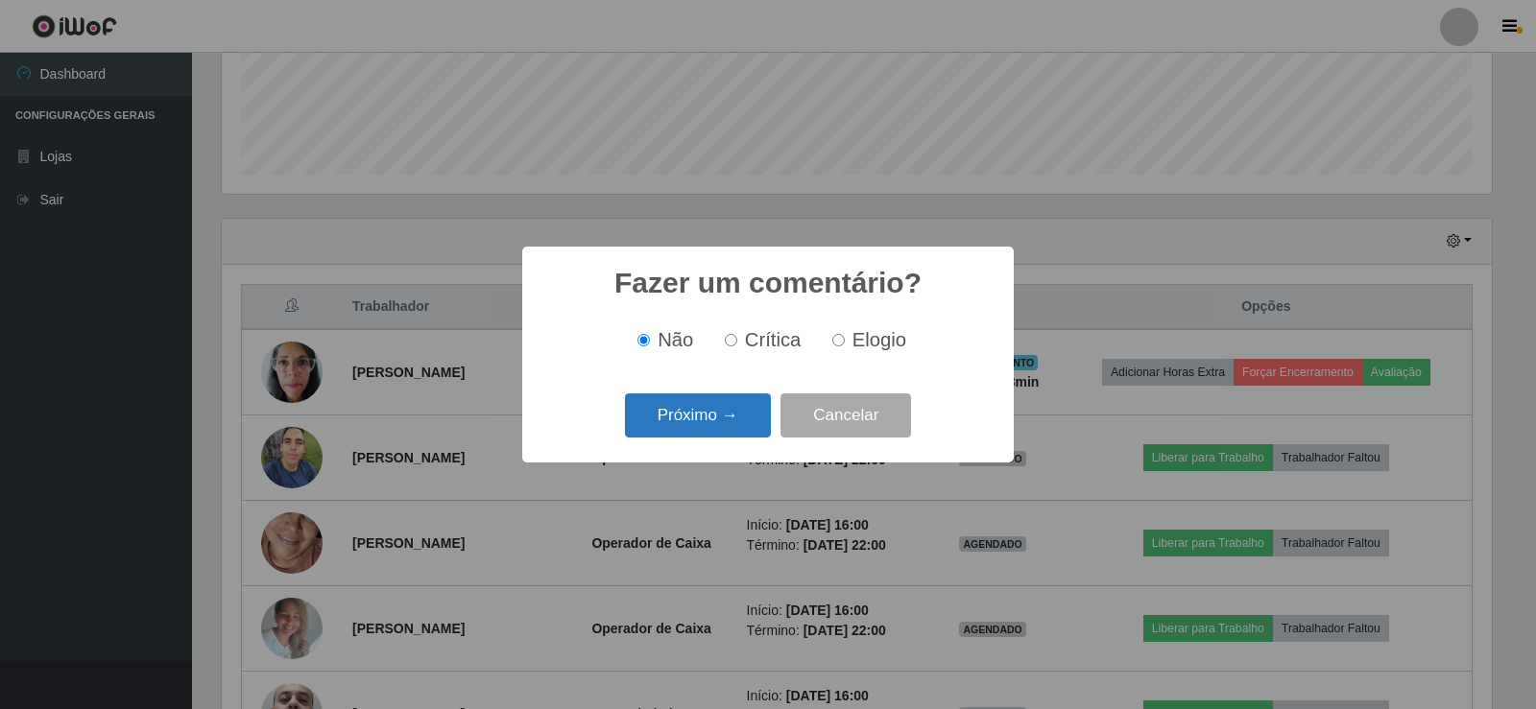
click at [721, 426] on button "Próximo →" at bounding box center [698, 416] width 146 height 45
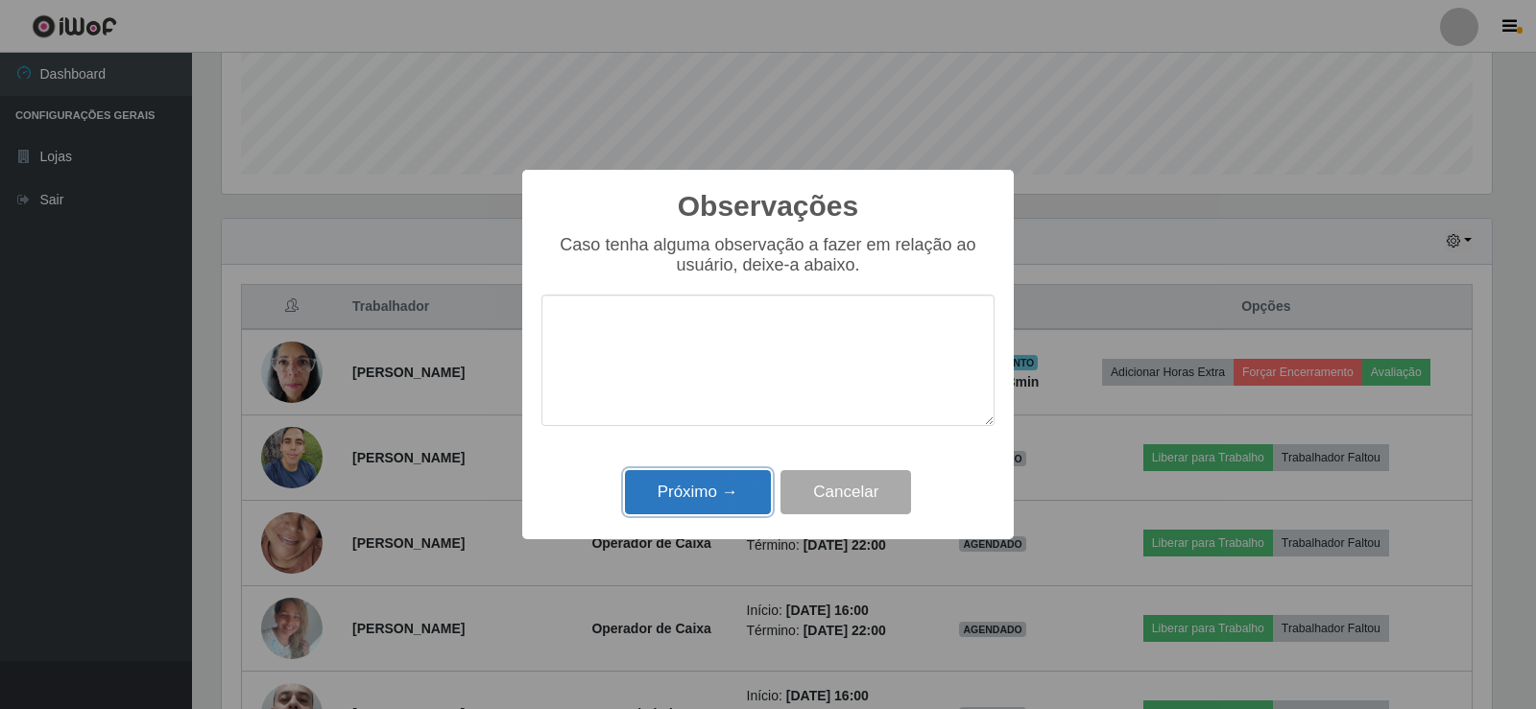
click at [751, 485] on button "Próximo →" at bounding box center [698, 492] width 146 height 45
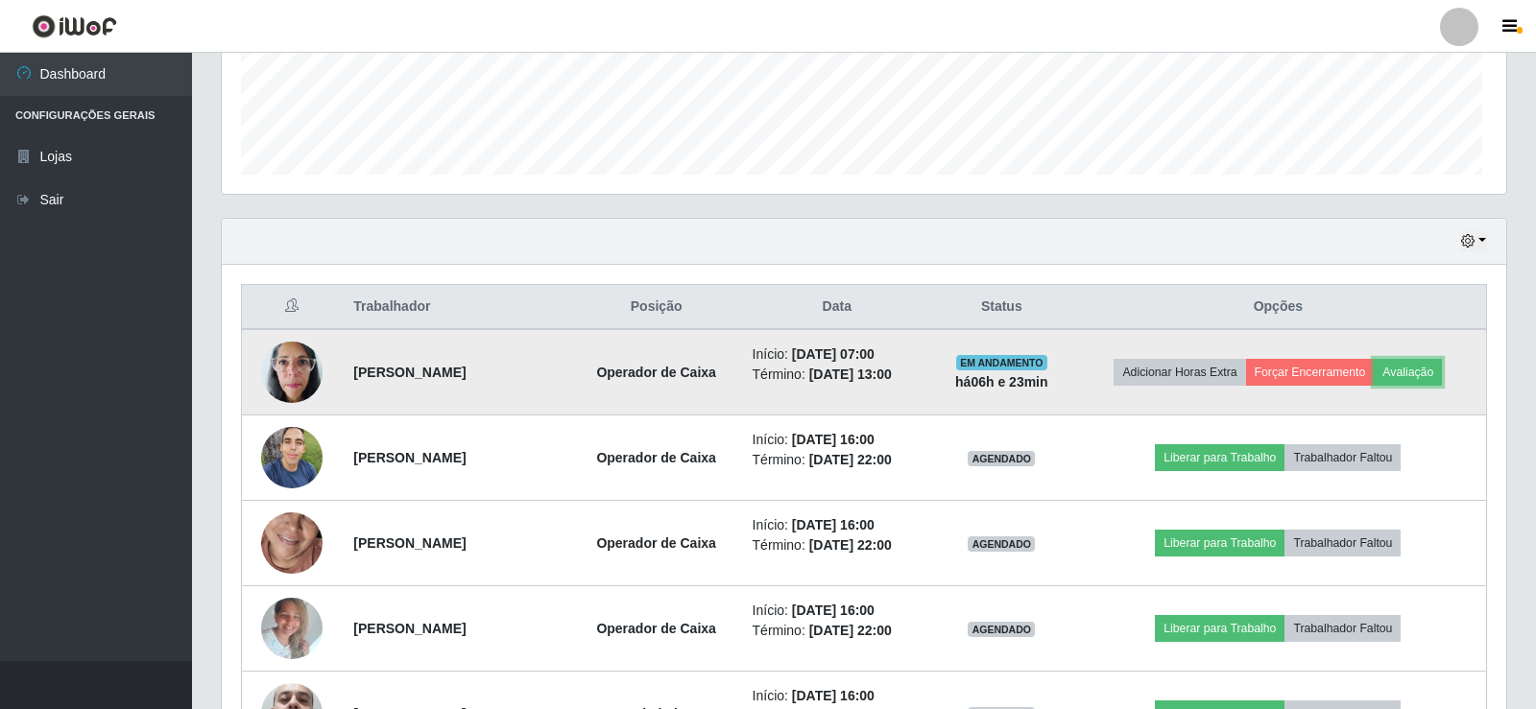
scroll to position [398, 1280]
click at [1312, 372] on button "Forçar Encerramento" at bounding box center [1305, 372] width 129 height 27
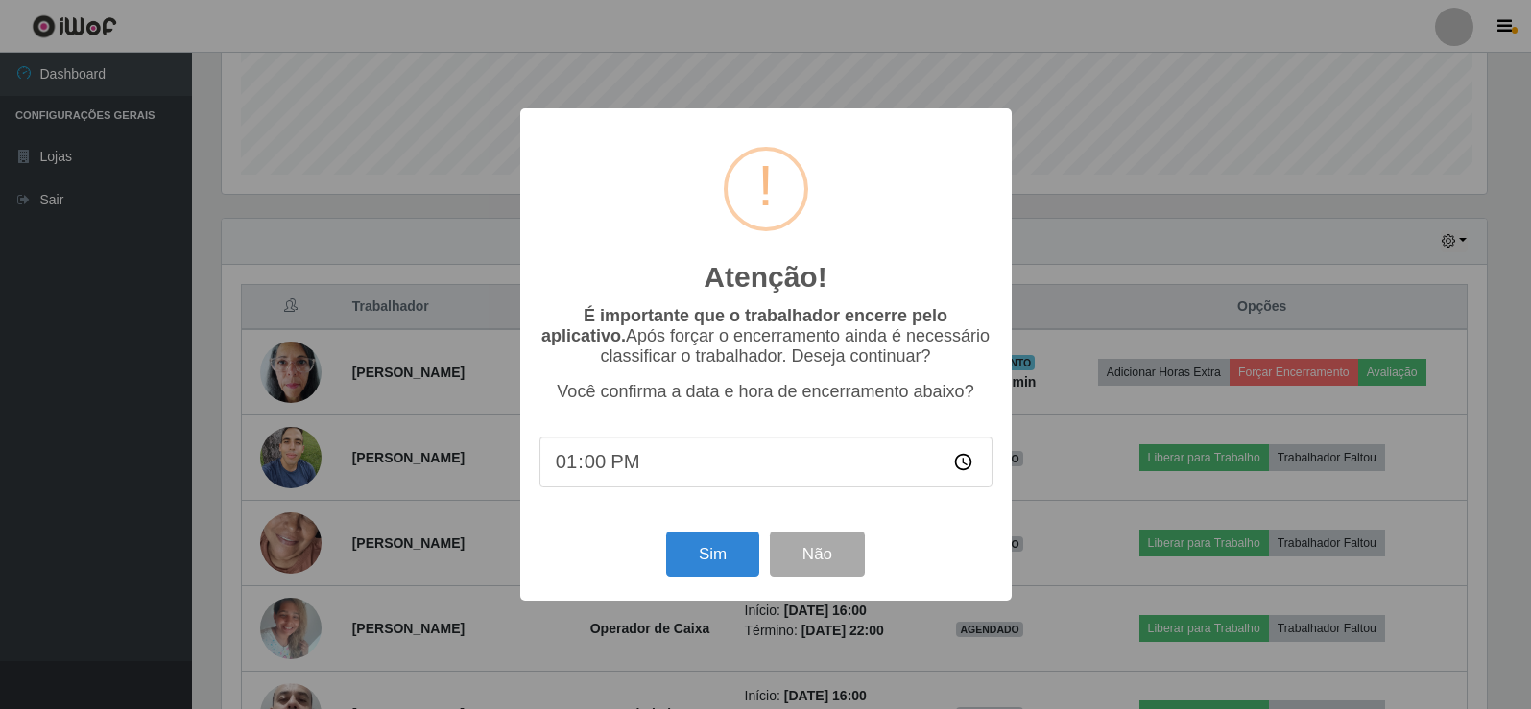
scroll to position [398, 1270]
click at [594, 473] on input "13:00" at bounding box center [767, 462] width 453 height 51
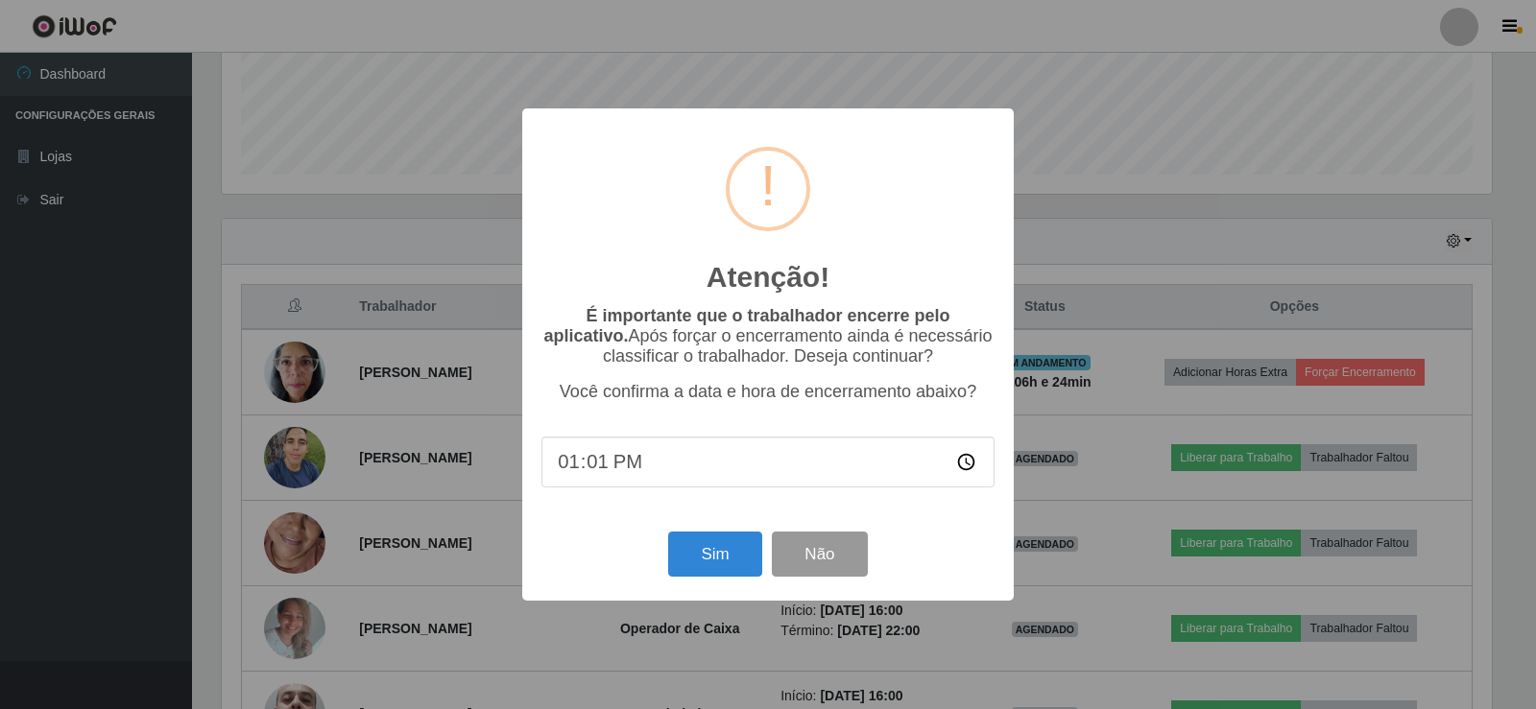
type input "13:11"
click at [708, 554] on button "Sim" at bounding box center [714, 554] width 93 height 45
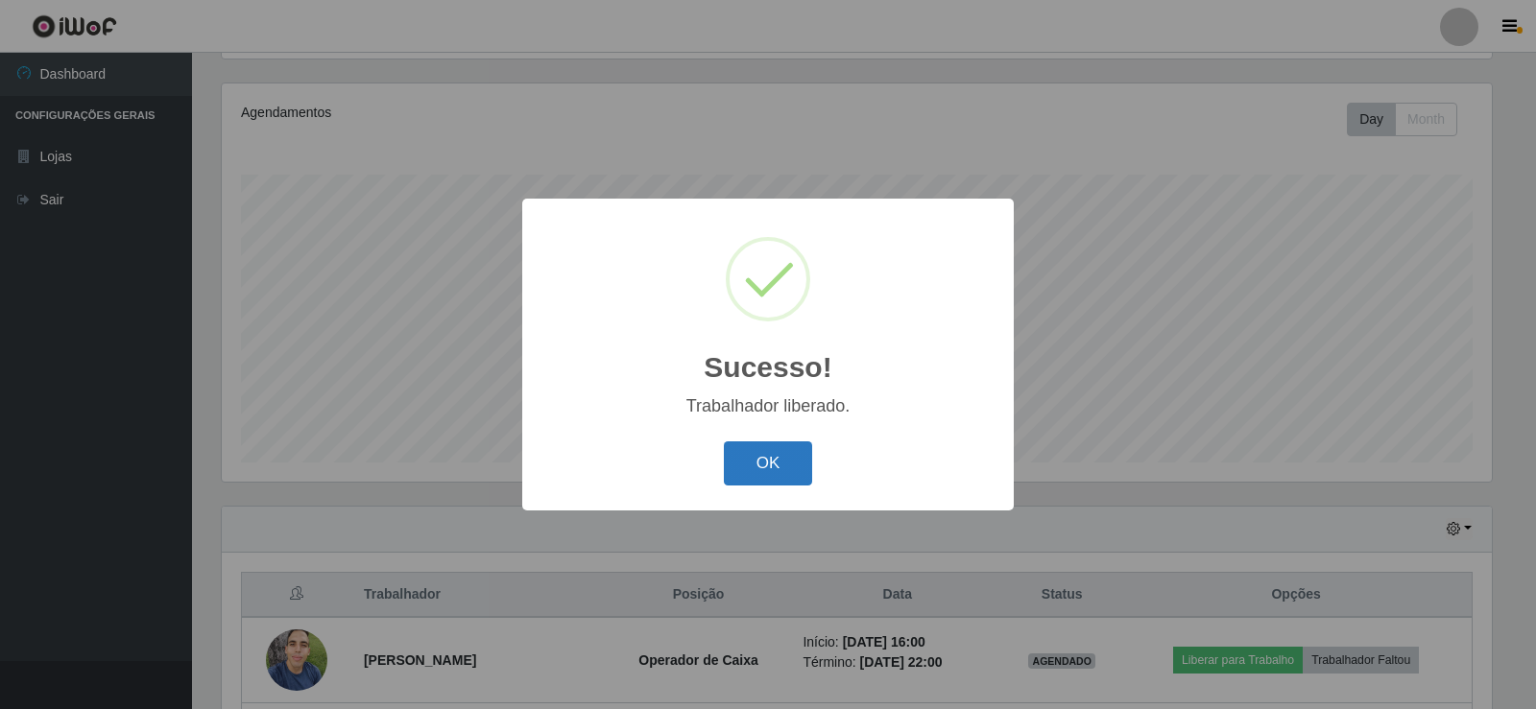
click at [774, 468] on button "OK" at bounding box center [768, 464] width 89 height 45
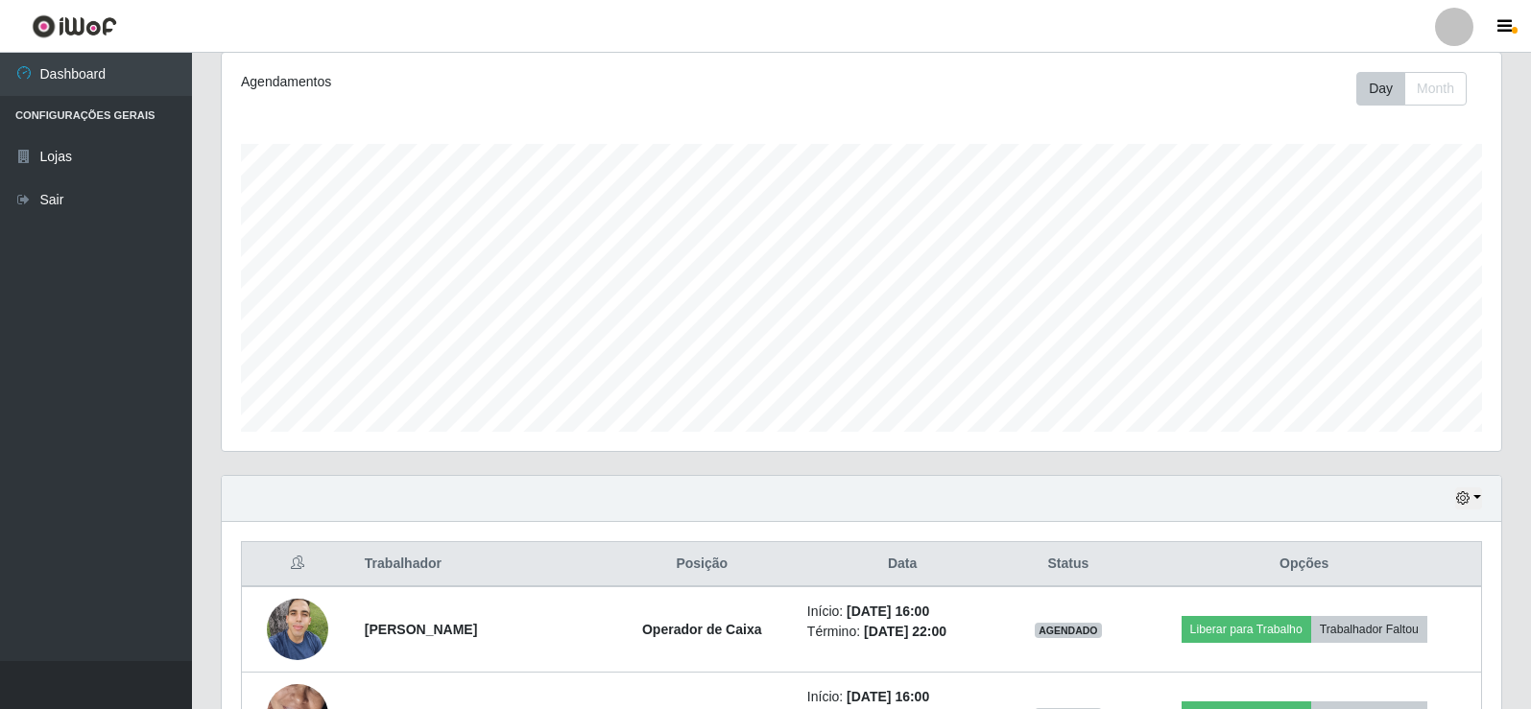
scroll to position [288, 0]
